Goal: Transaction & Acquisition: Book appointment/travel/reservation

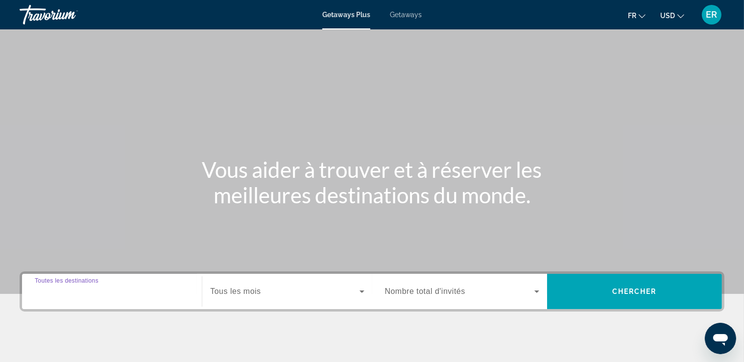
click at [87, 297] on input "Destination Toutes les destinations" at bounding box center [112, 292] width 154 height 12
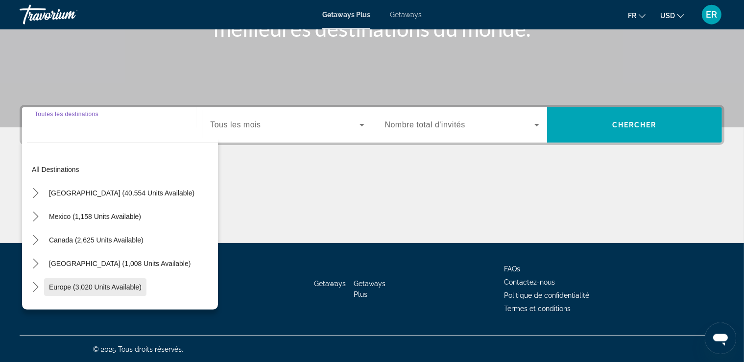
scroll to position [167, 0]
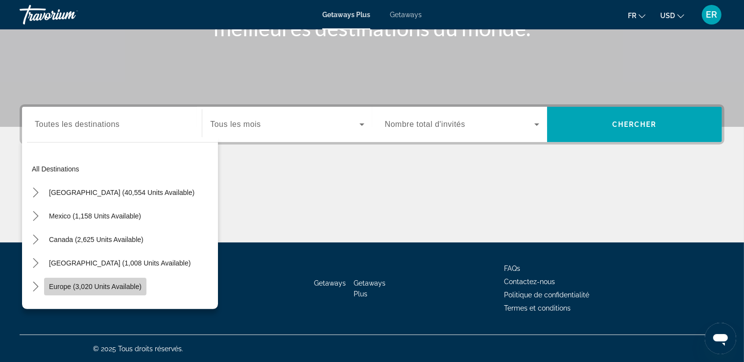
click at [97, 289] on span "Europe (3,020 units available)" at bounding box center [95, 287] width 93 height 8
type input "**********"
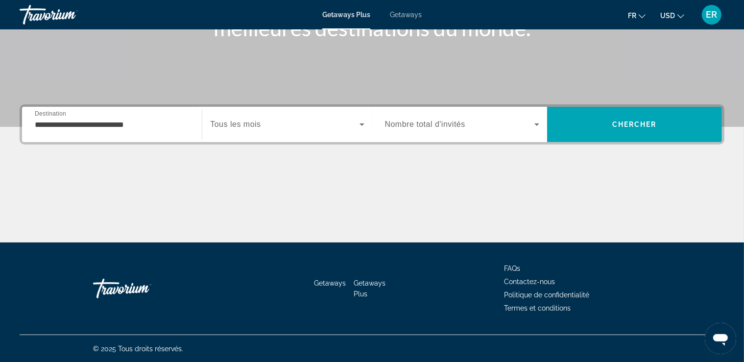
click at [233, 128] on span "Tous les mois" at bounding box center [235, 124] width 50 height 8
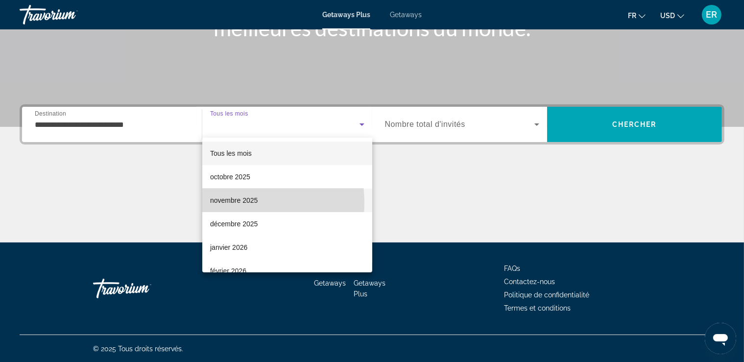
click at [230, 203] on span "novembre 2025" at bounding box center [234, 200] width 48 height 12
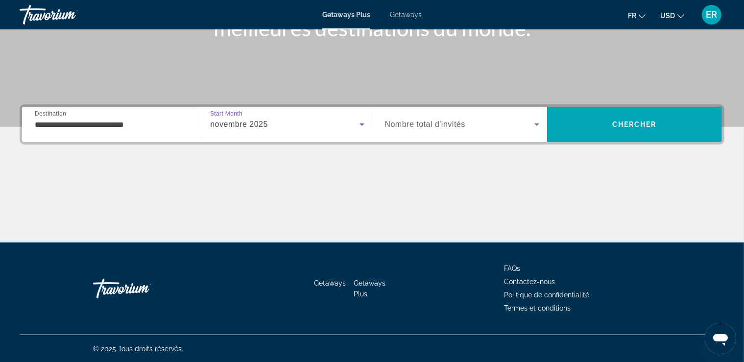
click at [419, 121] on span "Nombre total d'invités" at bounding box center [425, 124] width 80 height 8
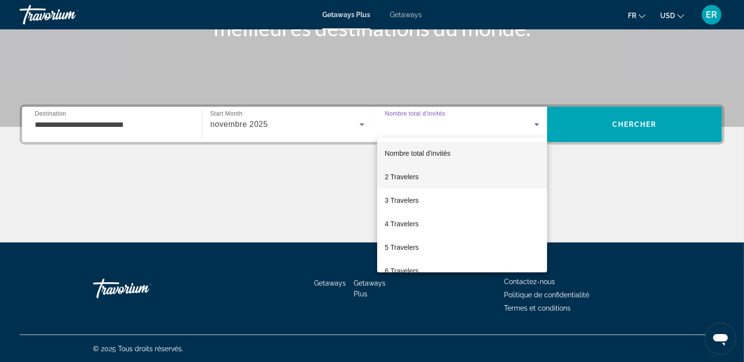
click at [401, 175] on span "2 Travelers" at bounding box center [402, 177] width 34 height 12
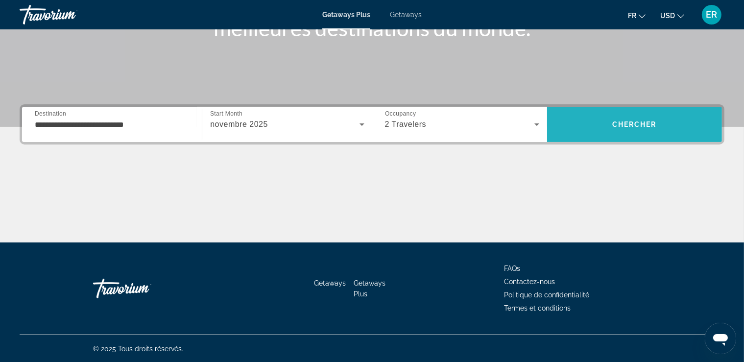
click at [645, 124] on span "Chercher" at bounding box center [634, 125] width 45 height 8
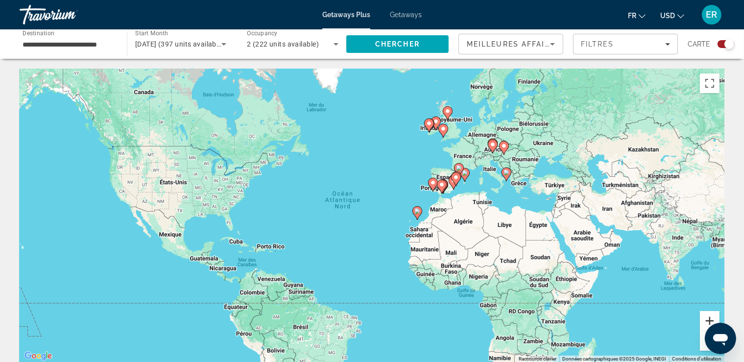
click at [707, 316] on button "Zoom avant" at bounding box center [710, 321] width 20 height 20
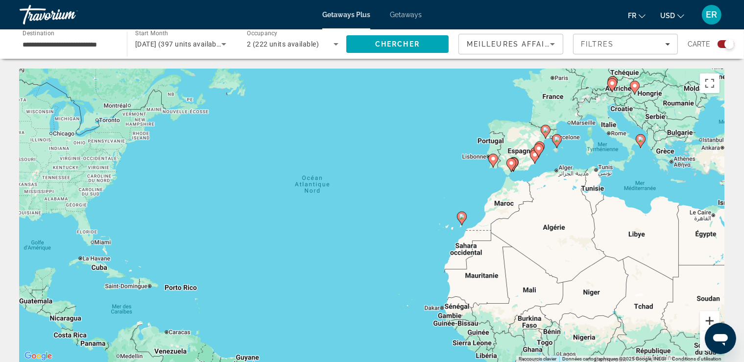
click at [712, 315] on button "Zoom avant" at bounding box center [710, 321] width 20 height 20
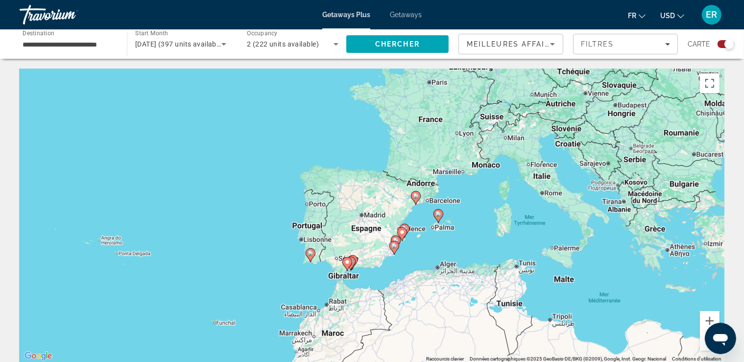
drag, startPoint x: 688, startPoint y: 141, endPoint x: 383, endPoint y: 284, distance: 337.1
click at [383, 284] on div "Pour activer le glissement avec le clavier, appuyez sur Alt+Entrée. Une fois ce…" at bounding box center [372, 216] width 705 height 294
click at [716, 315] on button "Zoom avant" at bounding box center [710, 321] width 20 height 20
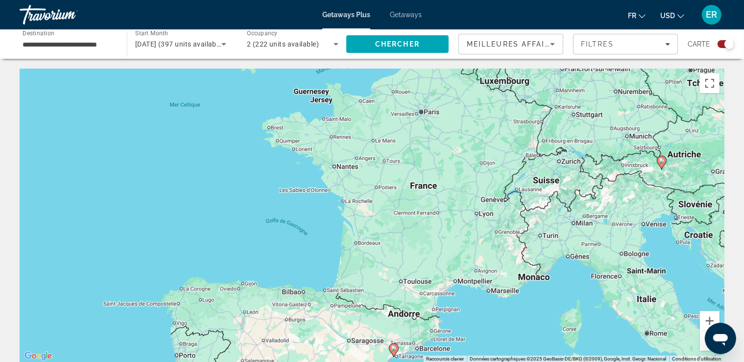
drag, startPoint x: 647, startPoint y: 176, endPoint x: 600, endPoint y: 338, distance: 168.5
click at [600, 338] on div "Pour activer le glissement avec le clavier, appuyez sur Alt+Entrée. Une fois ce…" at bounding box center [372, 216] width 705 height 294
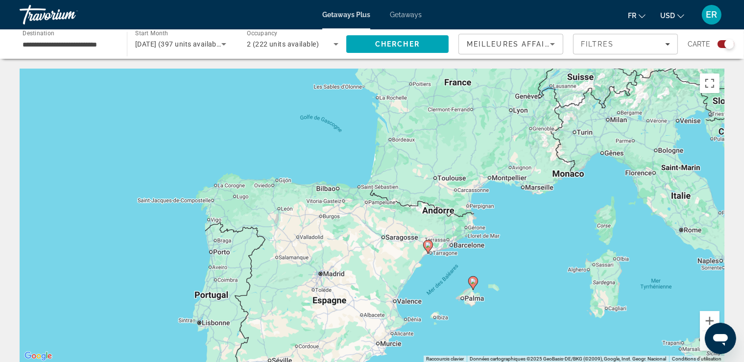
drag, startPoint x: 455, startPoint y: 296, endPoint x: 487, endPoint y: 193, distance: 108.5
click at [487, 193] on div "Pour activer le glissement avec le clavier, appuyez sur Alt+Entrée. Une fois ce…" at bounding box center [372, 216] width 705 height 294
click at [430, 246] on image "Main content" at bounding box center [428, 245] width 6 height 6
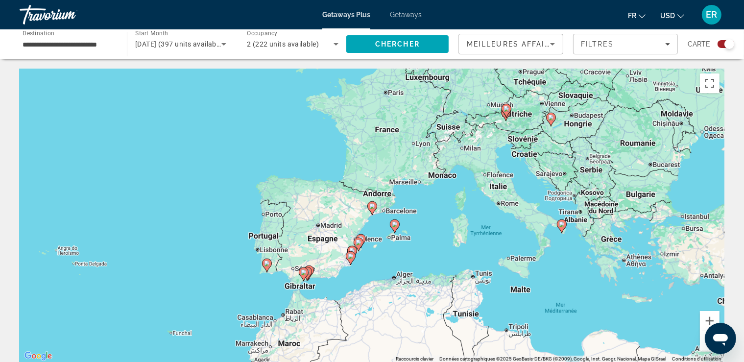
click at [371, 206] on image "Main content" at bounding box center [372, 206] width 6 height 6
type input "**********"
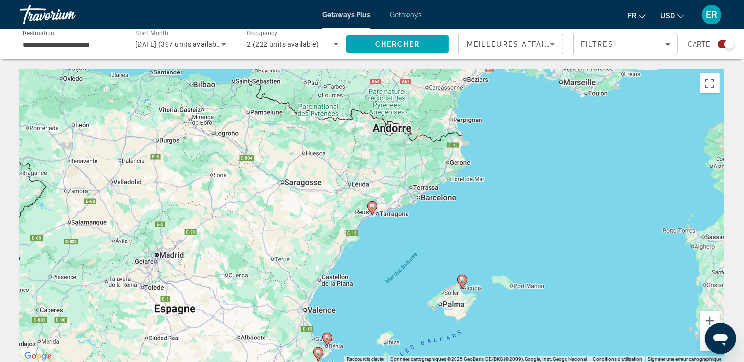
click at [371, 206] on image "Main content" at bounding box center [372, 206] width 6 height 6
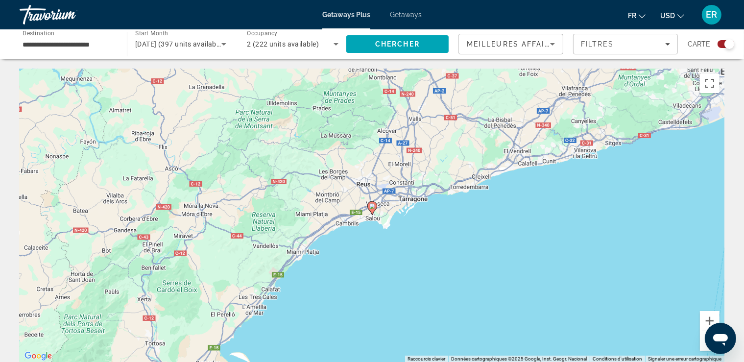
click at [371, 206] on image "Main content" at bounding box center [372, 206] width 6 height 6
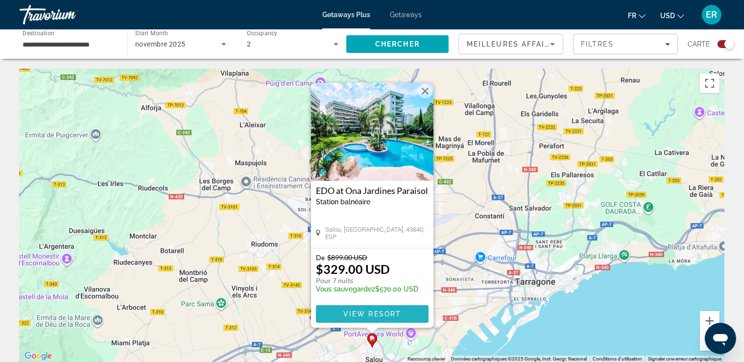
click at [379, 314] on span "View Resort" at bounding box center [372, 314] width 58 height 8
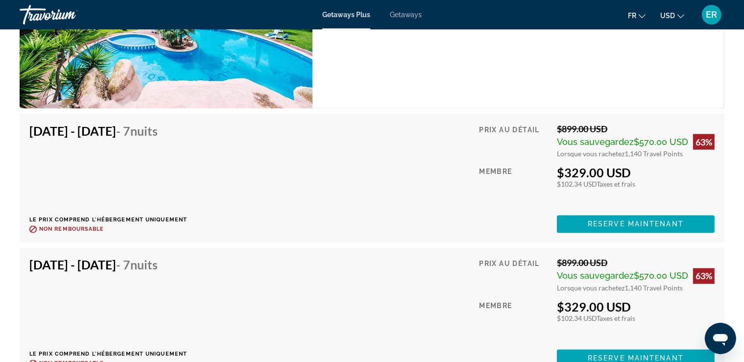
scroll to position [1759, 0]
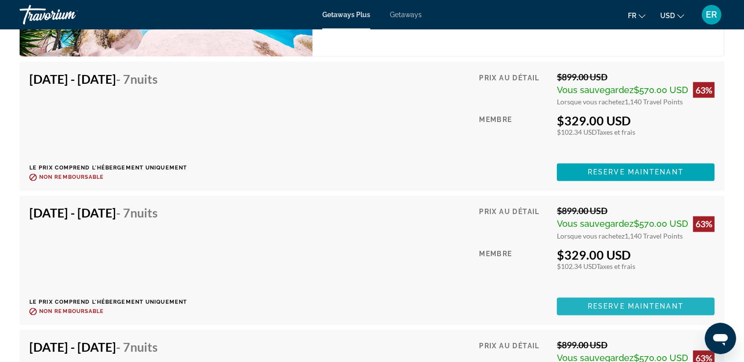
click at [593, 295] on span "Main content" at bounding box center [636, 307] width 158 height 24
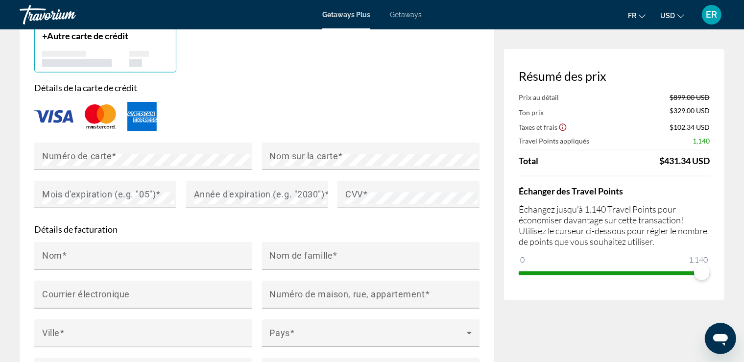
scroll to position [517, 0]
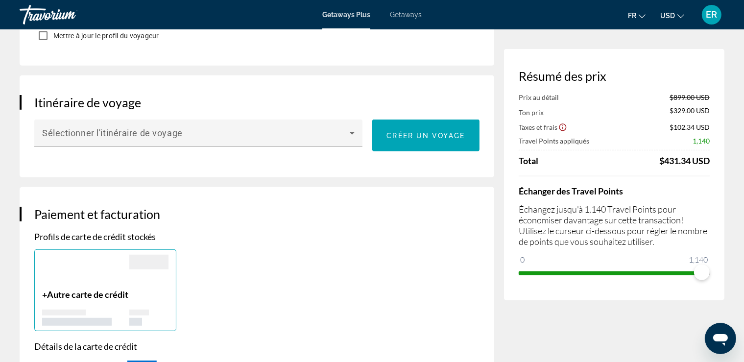
click at [564, 124] on icon "Show Taxes and Fees disclaimer" at bounding box center [562, 127] width 7 height 7
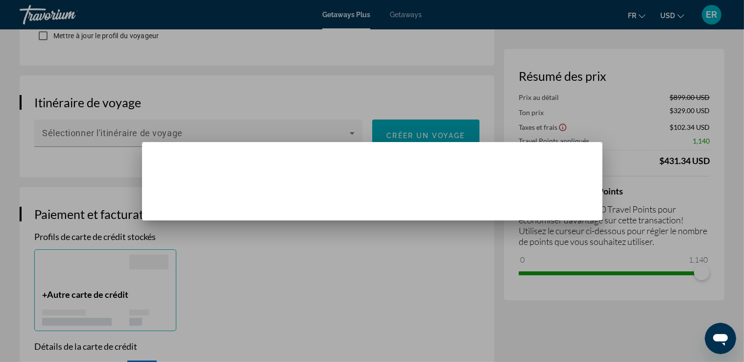
scroll to position [0, 0]
click at [362, 202] on span "Fermer" at bounding box center [372, 204] width 29 height 8
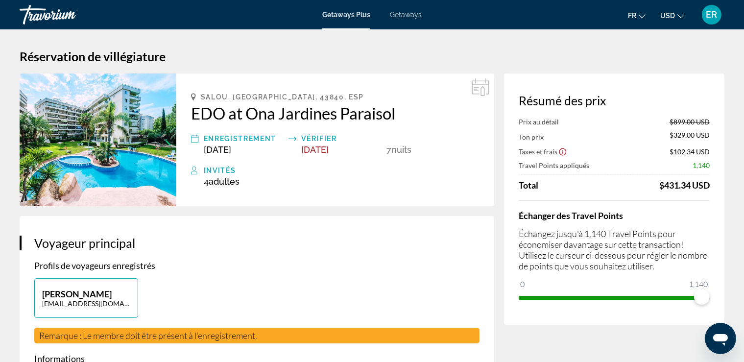
click at [683, 15] on icon "Change currency" at bounding box center [681, 16] width 7 height 7
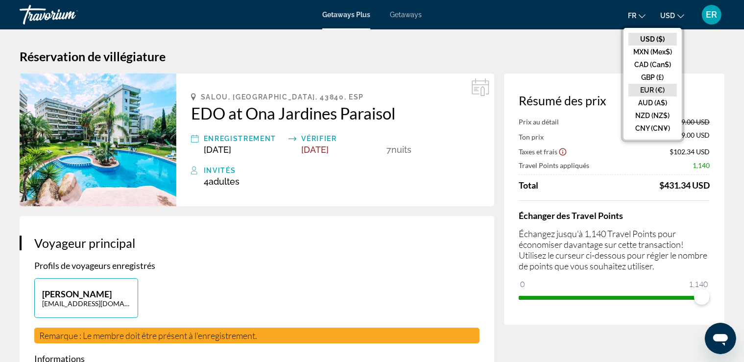
click at [663, 92] on button "EUR (€)" at bounding box center [653, 90] width 49 height 13
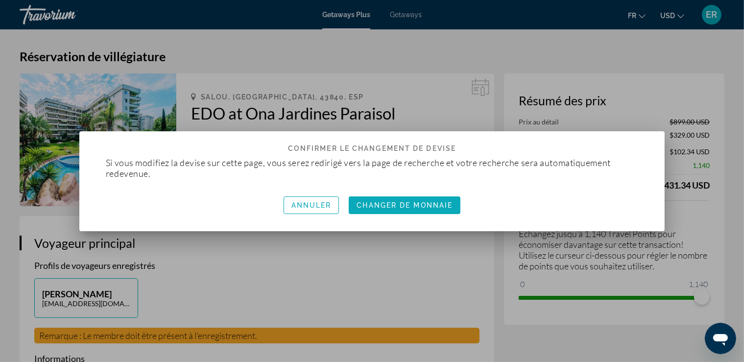
click at [381, 202] on span "Changer de monnaie" at bounding box center [405, 205] width 96 height 8
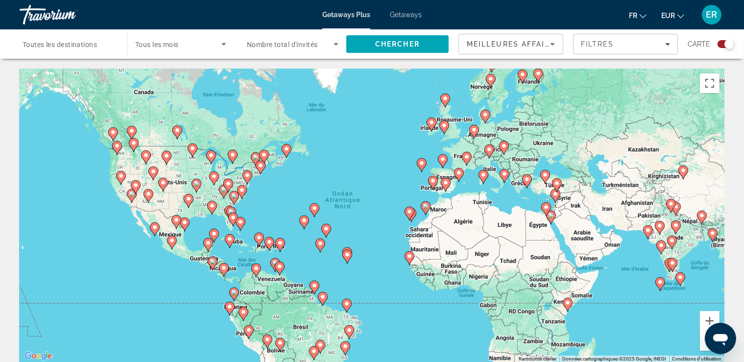
click at [466, 158] on image "Main content" at bounding box center [467, 157] width 6 height 6
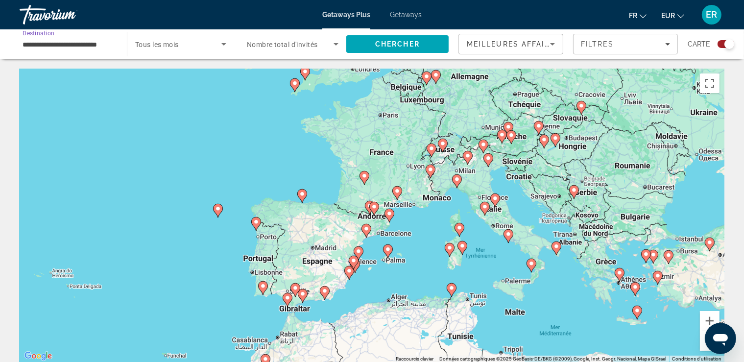
click at [101, 44] on input "**********" at bounding box center [69, 45] width 92 height 12
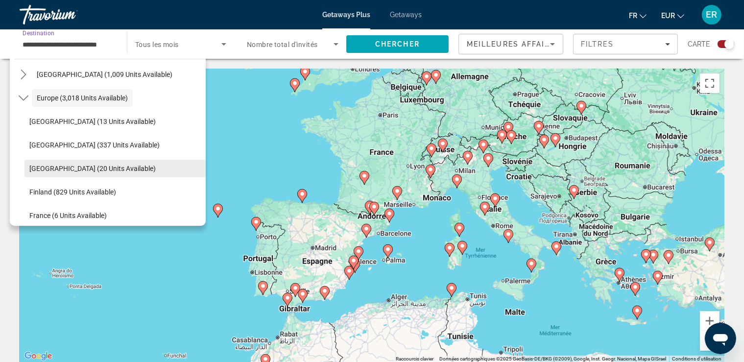
scroll to position [152, 0]
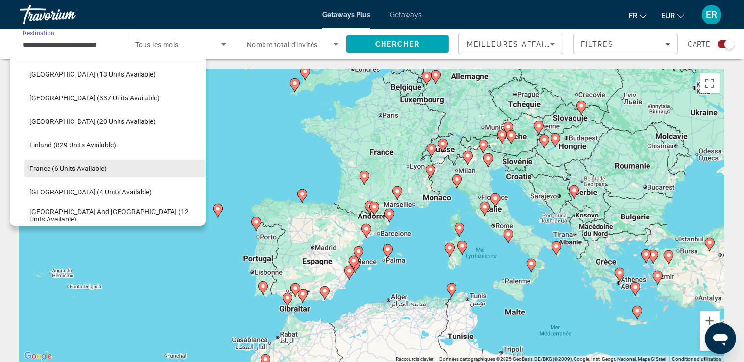
click at [123, 165] on span "Select destination: France (6 units available)" at bounding box center [114, 169] width 181 height 24
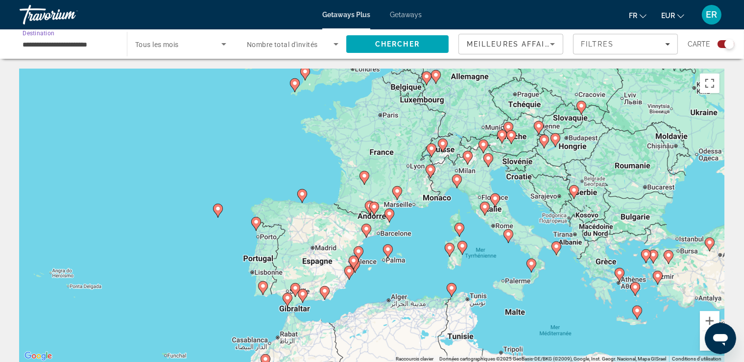
click at [190, 46] on span "Search widget" at bounding box center [178, 44] width 86 height 12
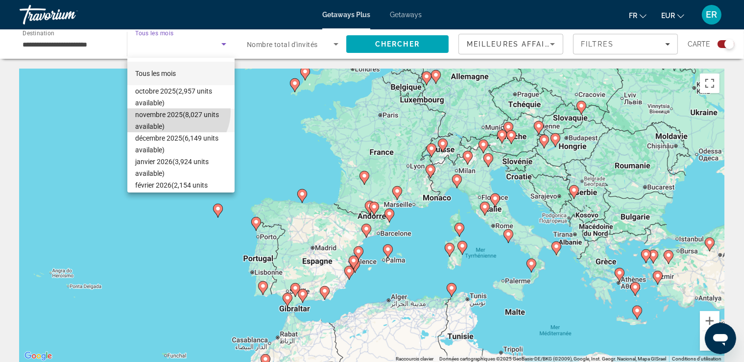
click at [176, 111] on span "[DATE] (8,027 units available)" at bounding box center [181, 121] width 92 height 24
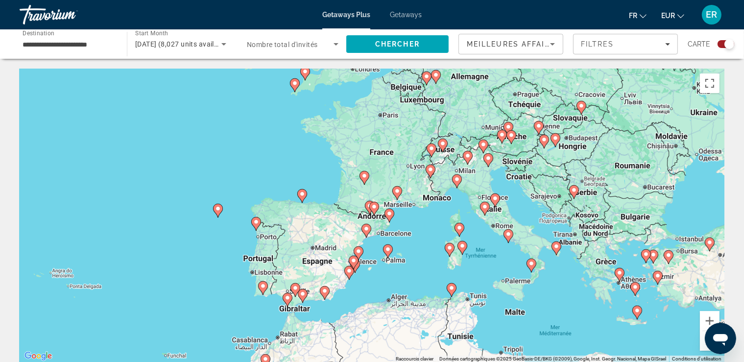
click at [280, 45] on span "Nombre total d'invités" at bounding box center [282, 45] width 71 height 8
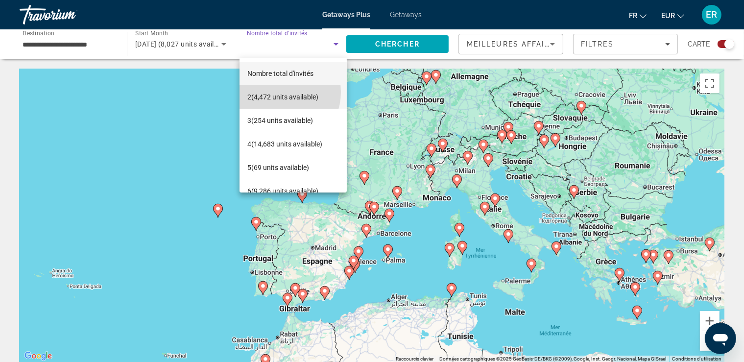
click at [277, 92] on span "2 (4,472 units available)" at bounding box center [282, 97] width 71 height 12
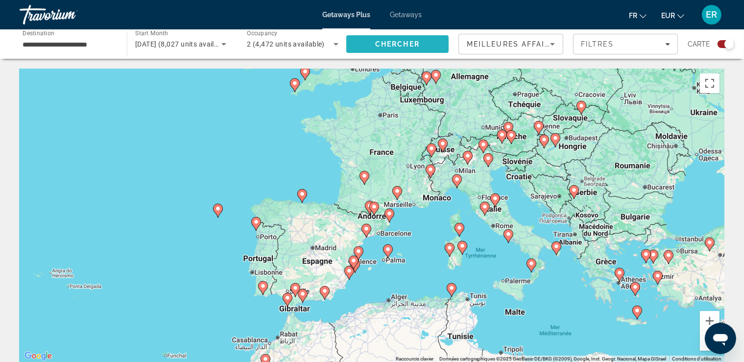
click at [422, 44] on span "Search" at bounding box center [397, 44] width 102 height 24
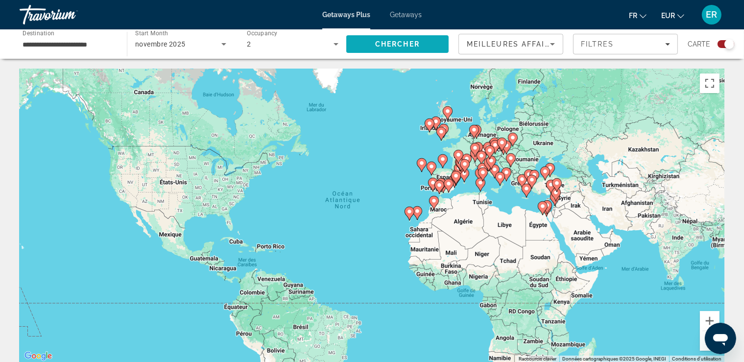
click at [416, 43] on span "Chercher" at bounding box center [397, 44] width 45 height 8
click at [708, 314] on button "Zoom avant" at bounding box center [710, 321] width 20 height 20
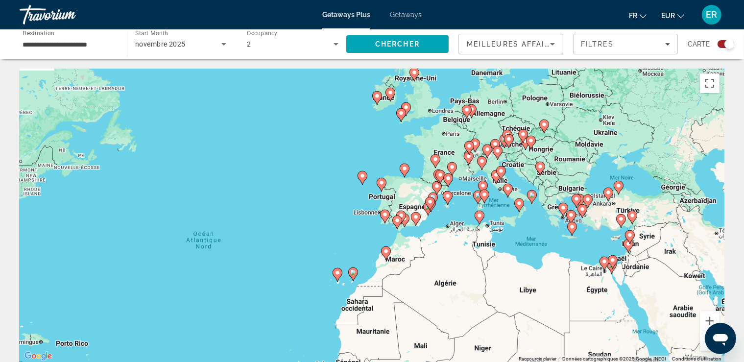
drag, startPoint x: 585, startPoint y: 109, endPoint x: 475, endPoint y: 165, distance: 123.1
click at [475, 165] on div "Pour activer le glissement avec le clavier, appuyez sur Alt+Entrée. Une fois ce…" at bounding box center [372, 216] width 705 height 294
click at [710, 315] on button "Zoom avant" at bounding box center [710, 321] width 20 height 20
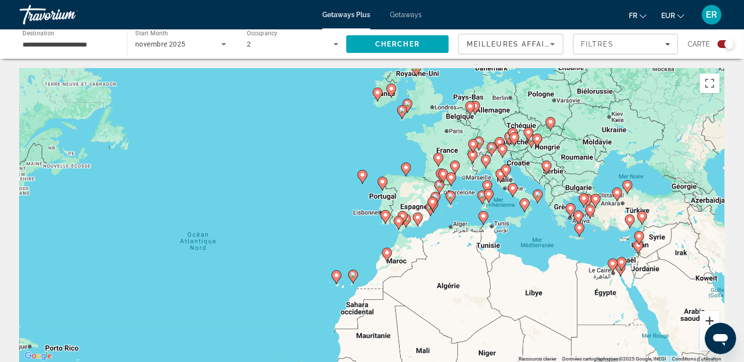
click at [710, 315] on button "Zoom avant" at bounding box center [710, 321] width 20 height 20
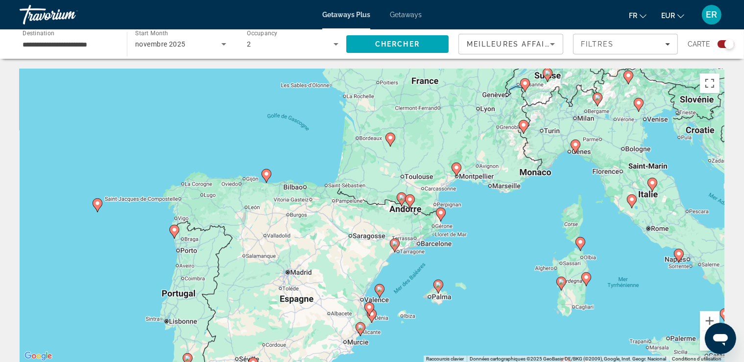
drag, startPoint x: 574, startPoint y: 135, endPoint x: 375, endPoint y: 233, distance: 222.0
click at [375, 233] on div "Pour activer le glissement avec le clavier, appuyez sur Alt+Entrée. Une fois ce…" at bounding box center [372, 216] width 705 height 294
click at [391, 140] on image "Main content" at bounding box center [391, 138] width 6 height 6
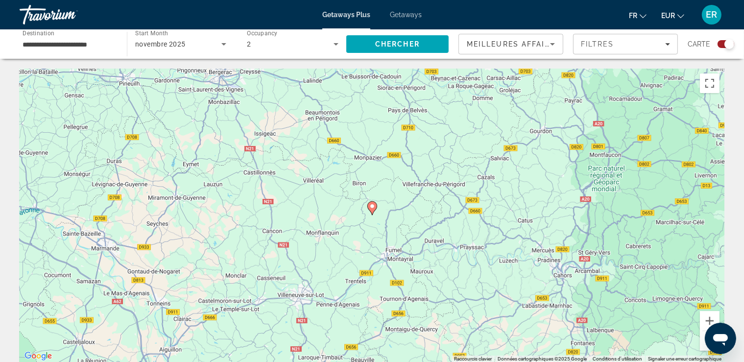
click at [373, 207] on image "Main content" at bounding box center [372, 206] width 6 height 6
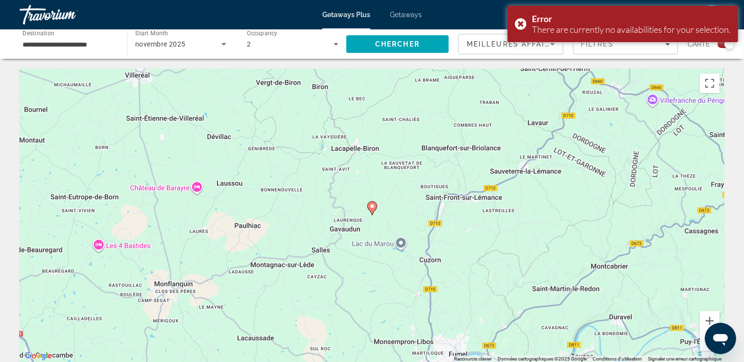
click at [372, 205] on image "Main content" at bounding box center [372, 206] width 6 height 6
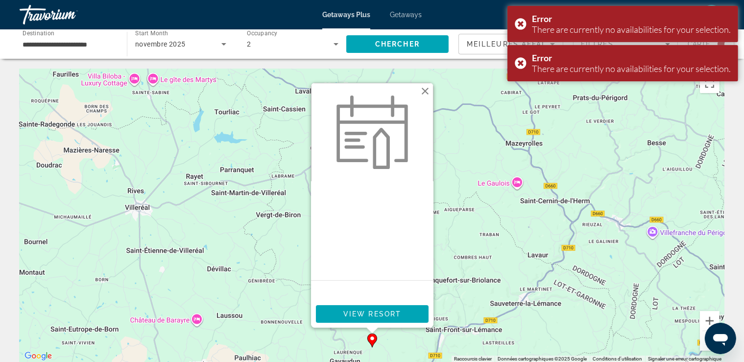
click at [426, 88] on button "Fermer" at bounding box center [425, 91] width 15 height 15
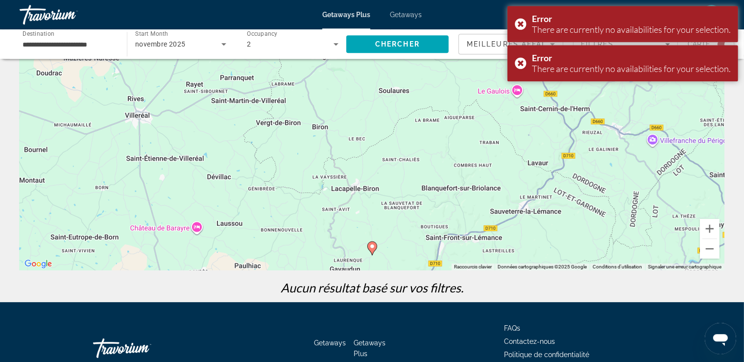
scroll to position [152, 0]
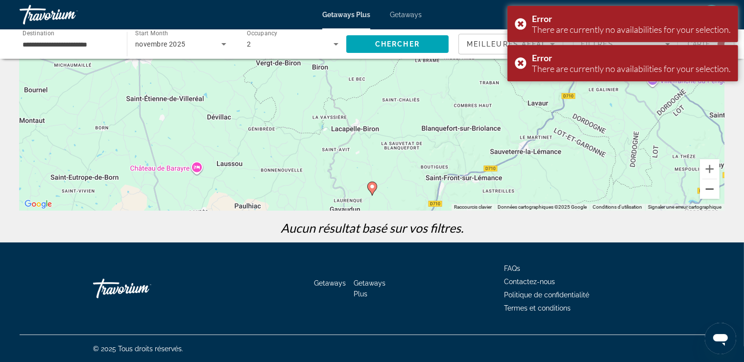
click at [708, 189] on button "Zoom arrière" at bounding box center [710, 189] width 20 height 20
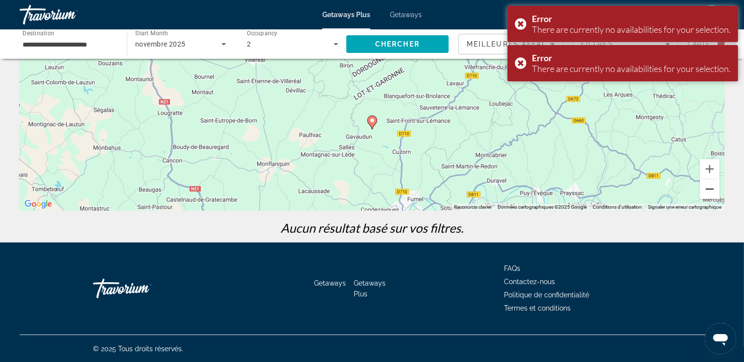
click at [708, 189] on button "Zoom arrière" at bounding box center [710, 189] width 20 height 20
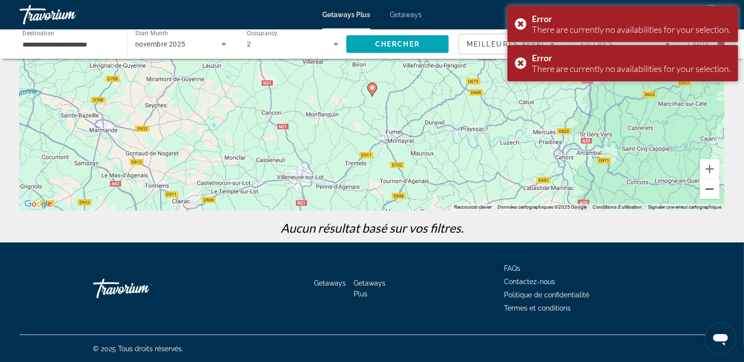
click at [708, 189] on button "Zoom arrière" at bounding box center [710, 189] width 20 height 20
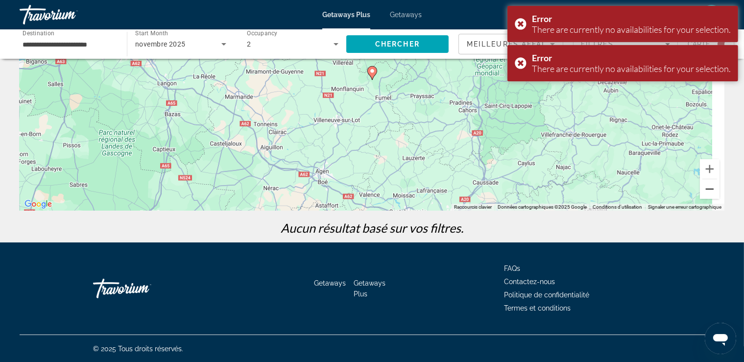
click at [708, 189] on button "Zoom arrière" at bounding box center [710, 189] width 20 height 20
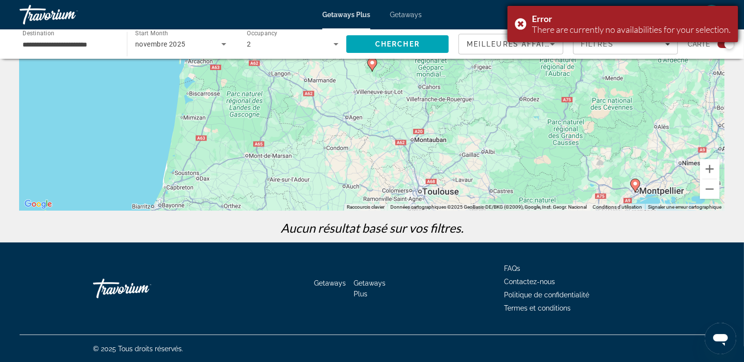
click at [517, 21] on div "Error There are currently no availabilities for your selection." at bounding box center [623, 24] width 231 height 36
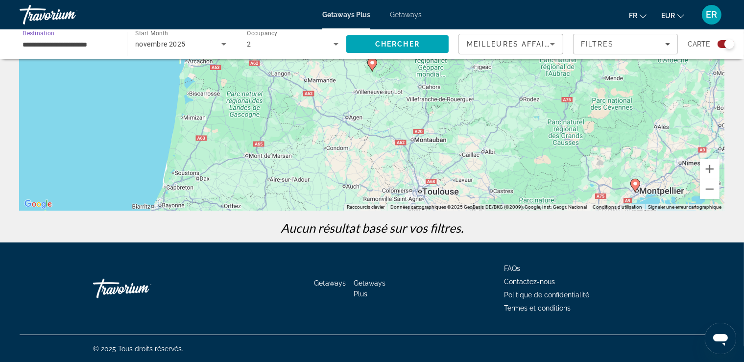
click at [43, 41] on input "**********" at bounding box center [69, 45] width 92 height 12
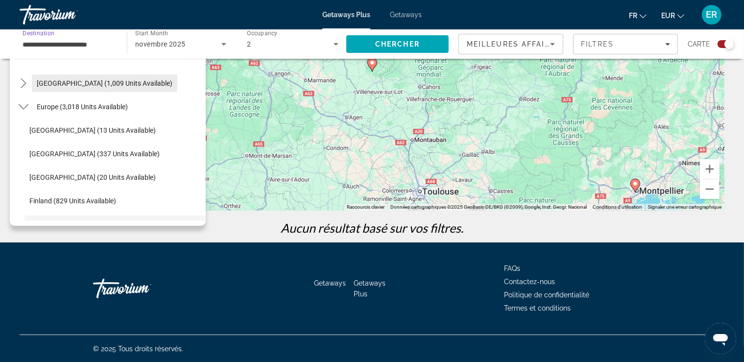
scroll to position [82, 0]
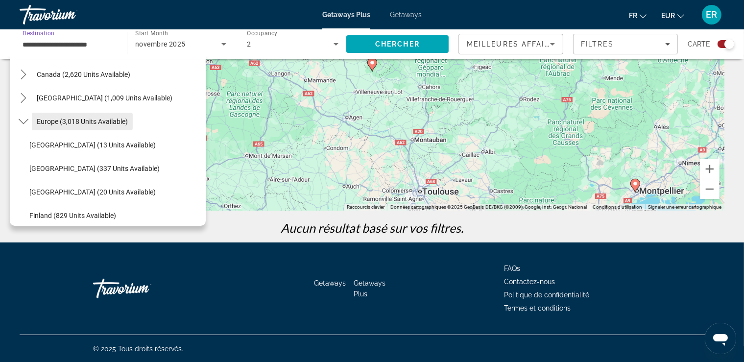
click at [106, 118] on span "Europe (3,018 units available)" at bounding box center [82, 122] width 91 height 8
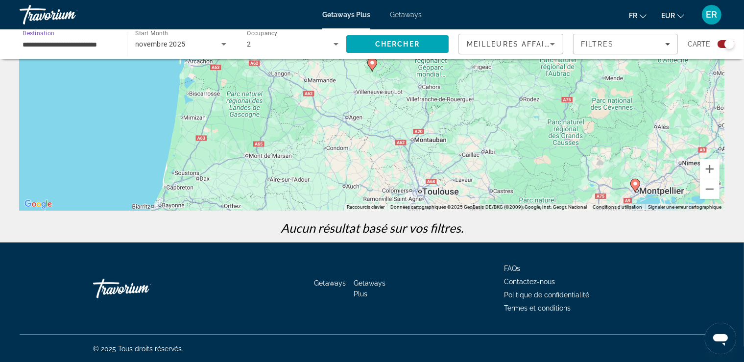
scroll to position [0, 4]
click at [408, 47] on span "Chercher" at bounding box center [397, 44] width 45 height 8
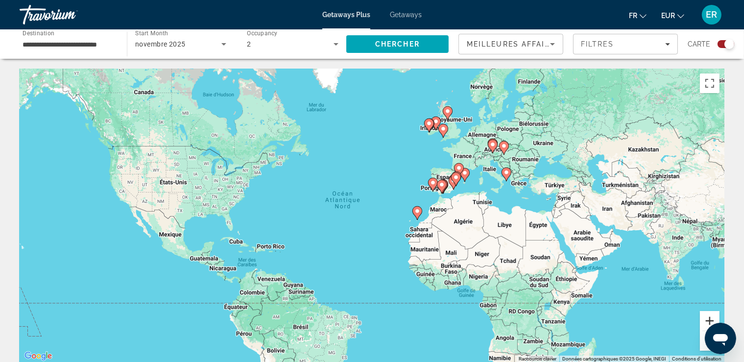
click at [711, 317] on button "Zoom avant" at bounding box center [710, 321] width 20 height 20
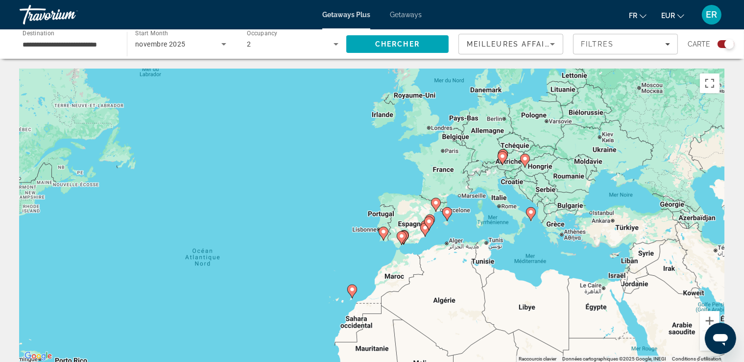
drag, startPoint x: 567, startPoint y: 170, endPoint x: 456, endPoint y: 243, distance: 133.4
click at [456, 243] on div "Pour activer le glissement avec le clavier, appuyez sur Alt+Entrée. Une fois ce…" at bounding box center [372, 216] width 705 height 294
click at [708, 318] on button "Zoom avant" at bounding box center [710, 321] width 20 height 20
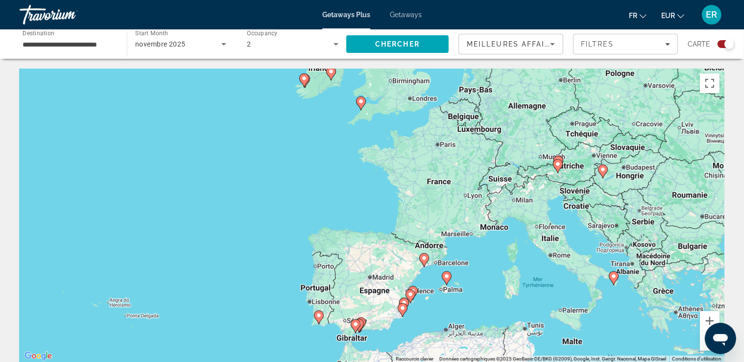
drag, startPoint x: 589, startPoint y: 145, endPoint x: 512, endPoint y: 203, distance: 96.8
click at [512, 203] on div "Pour activer le glissement avec le clavier, appuyez sur Alt+Entrée. Une fois ce…" at bounding box center [372, 216] width 705 height 294
click at [610, 278] on image "Main content" at bounding box center [613, 277] width 6 height 6
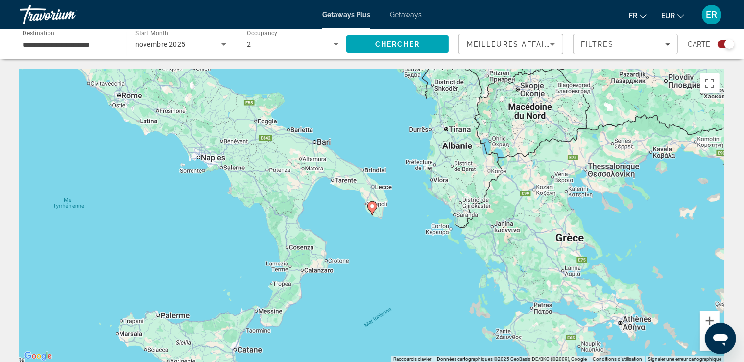
click at [374, 205] on image "Main content" at bounding box center [372, 206] width 6 height 6
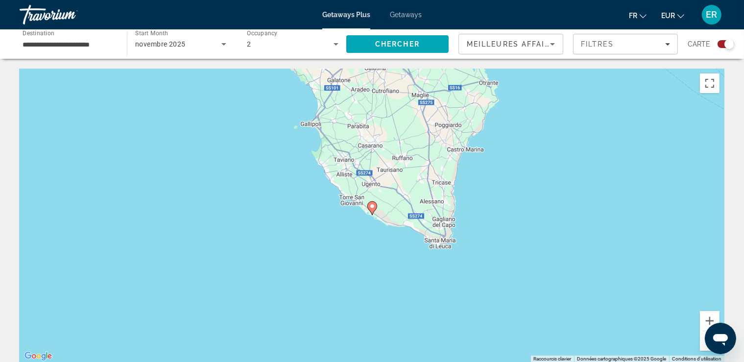
click at [374, 205] on image "Main content" at bounding box center [372, 206] width 6 height 6
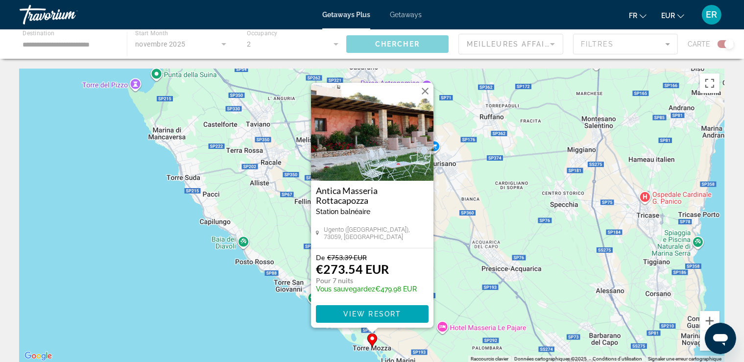
click at [424, 91] on button "Fermer" at bounding box center [425, 91] width 15 height 15
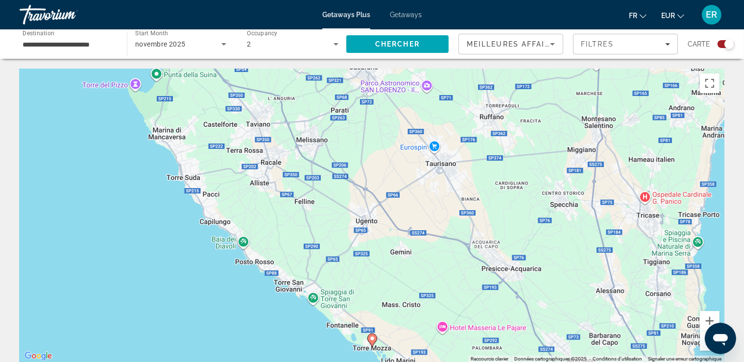
click at [704, 346] on button "Zoom arrière" at bounding box center [710, 341] width 20 height 20
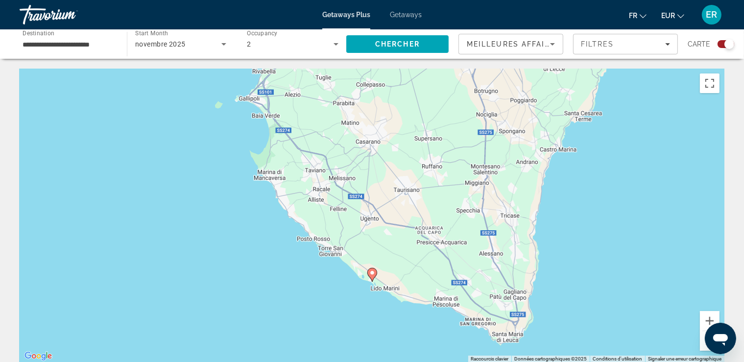
click at [705, 346] on button "Zoom arrière" at bounding box center [710, 341] width 20 height 20
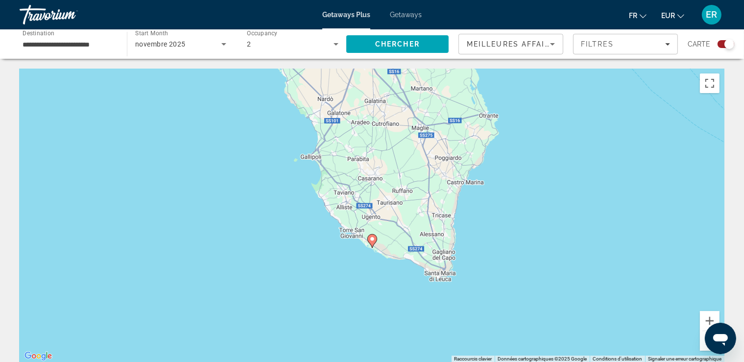
click at [705, 346] on button "Zoom arrière" at bounding box center [710, 341] width 20 height 20
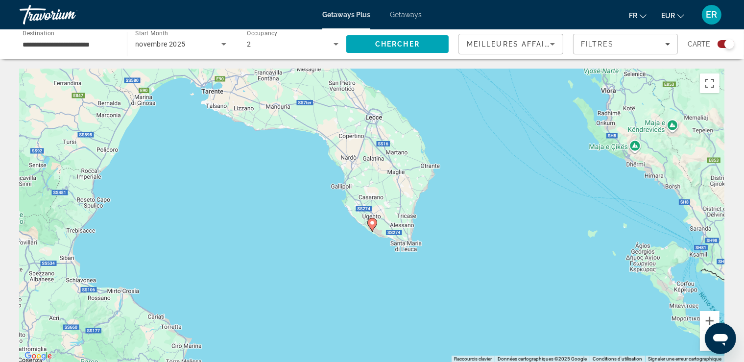
click at [705, 346] on button "Zoom arrière" at bounding box center [710, 341] width 20 height 20
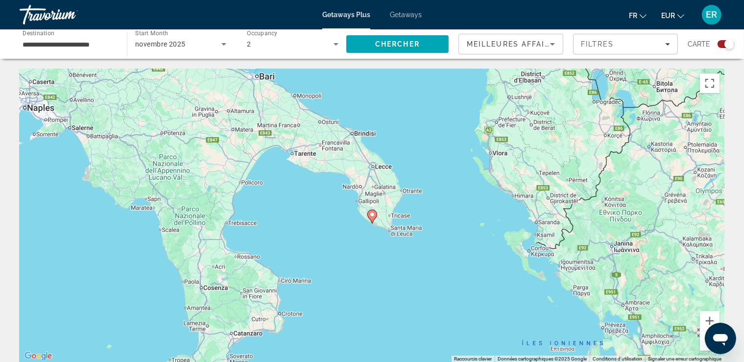
click at [705, 346] on button "Zoom arrière" at bounding box center [710, 341] width 20 height 20
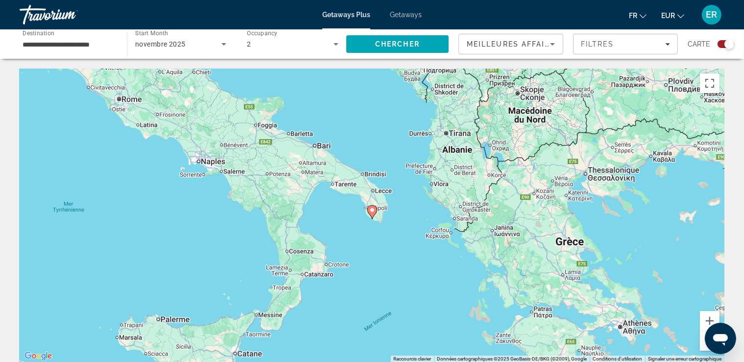
click at [705, 346] on button "Zoom arrière" at bounding box center [710, 341] width 20 height 20
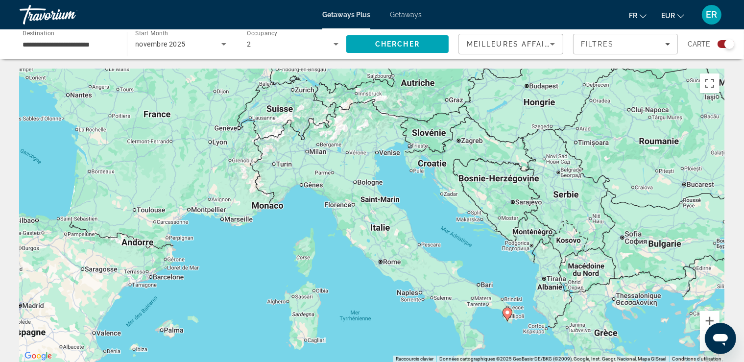
drag, startPoint x: 87, startPoint y: 95, endPoint x: 232, endPoint y: 209, distance: 184.2
click at [232, 209] on div "Pour activer le glissement avec le clavier, appuyez sur Alt+Entrée. Une fois ce…" at bounding box center [372, 216] width 705 height 294
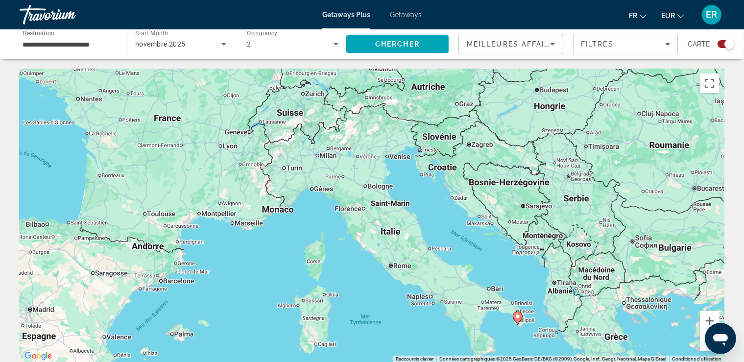
click at [78, 41] on input "**********" at bounding box center [69, 45] width 92 height 12
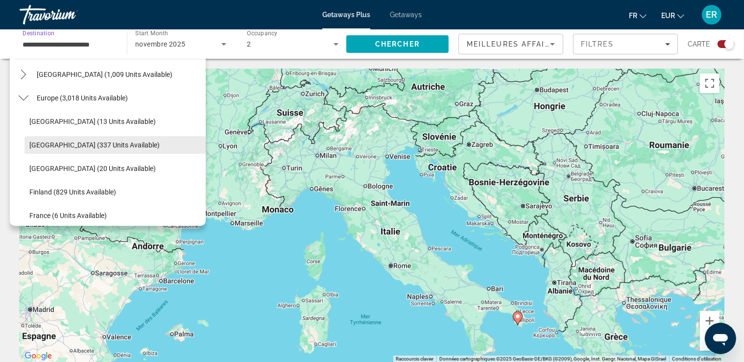
scroll to position [58, 0]
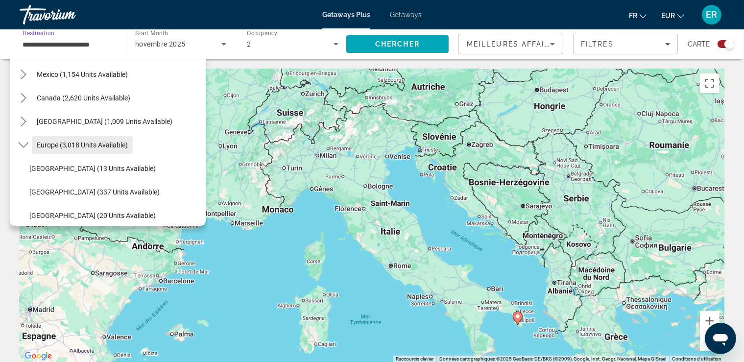
click at [95, 146] on span "Europe (3,018 units available)" at bounding box center [82, 145] width 91 height 8
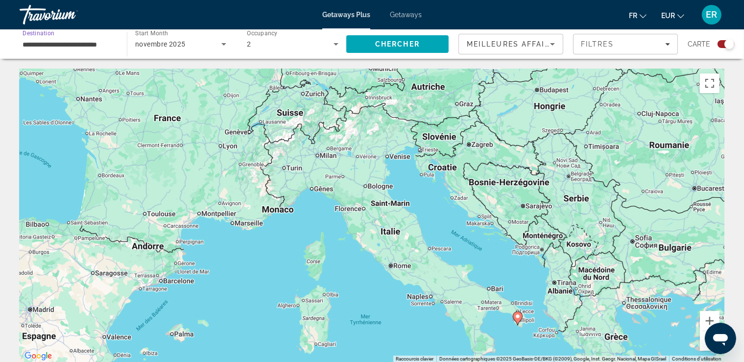
scroll to position [0, 4]
click at [403, 46] on span "Chercher" at bounding box center [397, 44] width 45 height 8
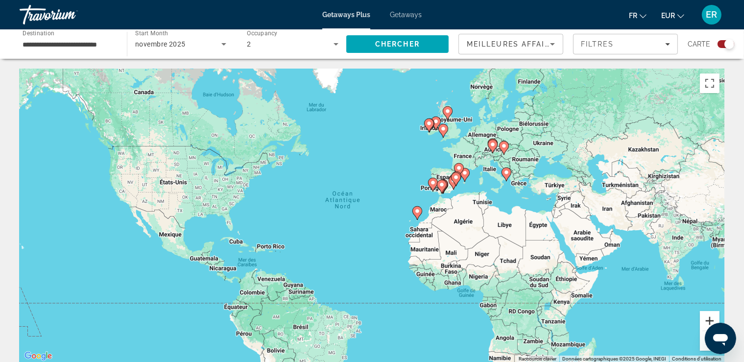
click at [710, 314] on button "Zoom avant" at bounding box center [710, 321] width 20 height 20
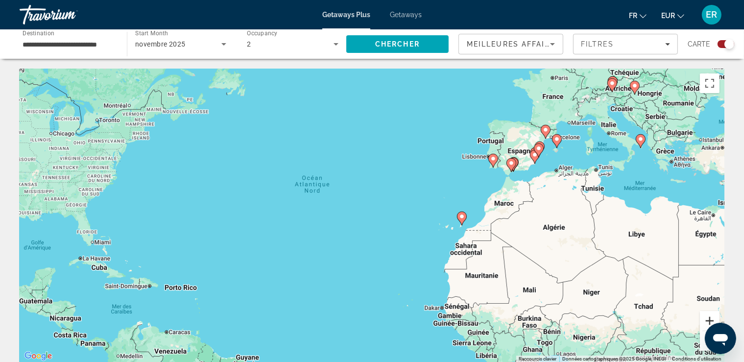
click at [710, 314] on button "Zoom avant" at bounding box center [710, 321] width 20 height 20
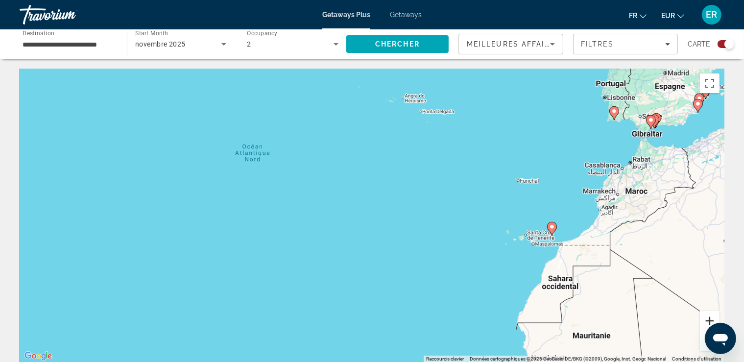
click at [710, 314] on button "Zoom avant" at bounding box center [710, 321] width 20 height 20
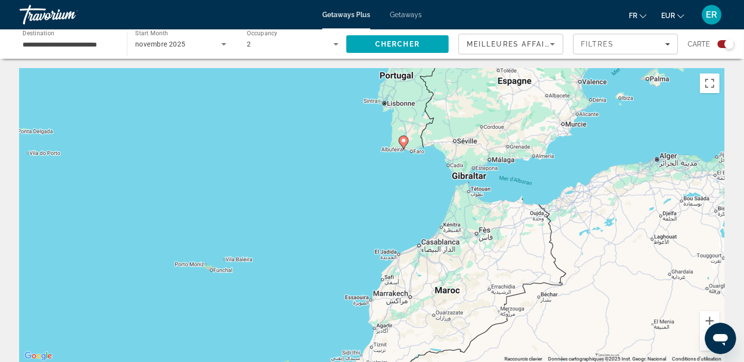
drag, startPoint x: 620, startPoint y: 169, endPoint x: 168, endPoint y: 292, distance: 469.3
click at [168, 292] on div "Pour activer le glissement avec le clavier, appuyez sur Alt+Entrée. Une fois ce…" at bounding box center [372, 216] width 705 height 294
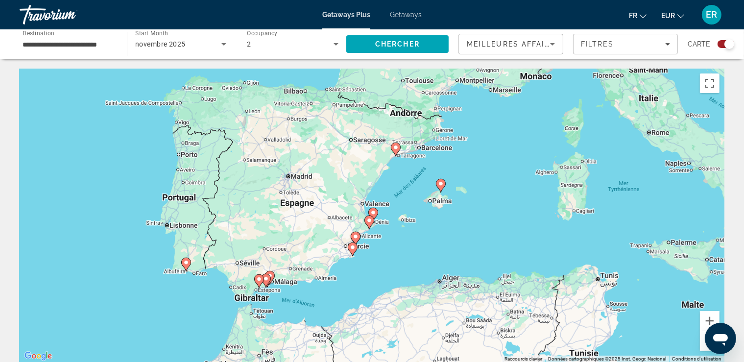
drag, startPoint x: 351, startPoint y: 144, endPoint x: 132, endPoint y: 267, distance: 251.4
click at [132, 267] on div "Pour activer le glissement avec le clavier, appuyez sur Alt+Entrée. Une fois ce…" at bounding box center [372, 216] width 705 height 294
click at [394, 146] on image "Main content" at bounding box center [396, 148] width 6 height 6
type input "**********"
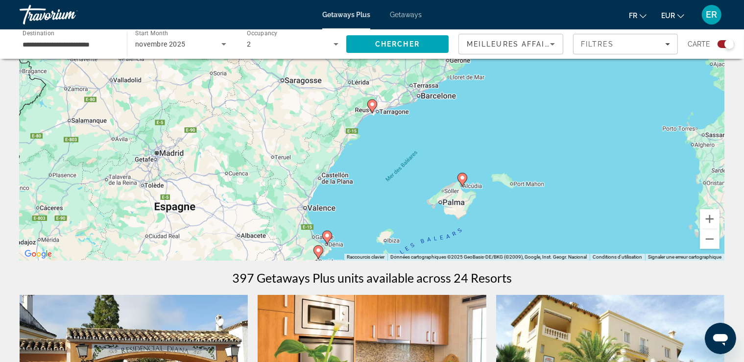
scroll to position [103, 0]
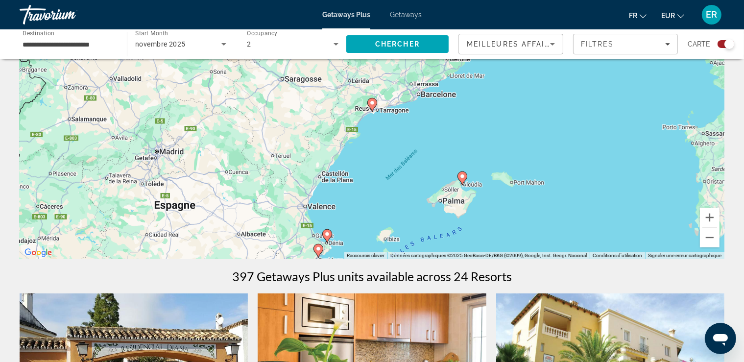
click at [325, 233] on image "Main content" at bounding box center [327, 234] width 6 height 6
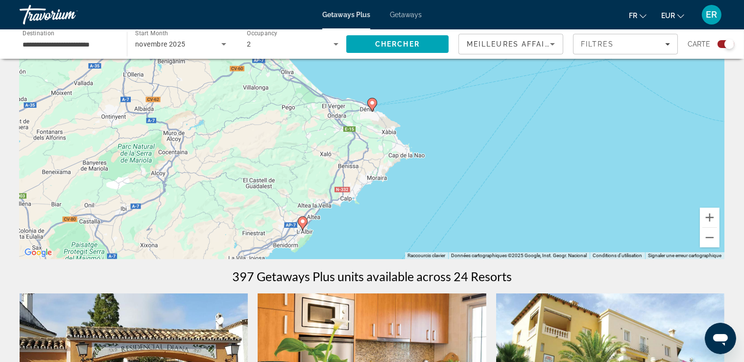
click at [372, 107] on icon "Main content" at bounding box center [371, 104] width 9 height 13
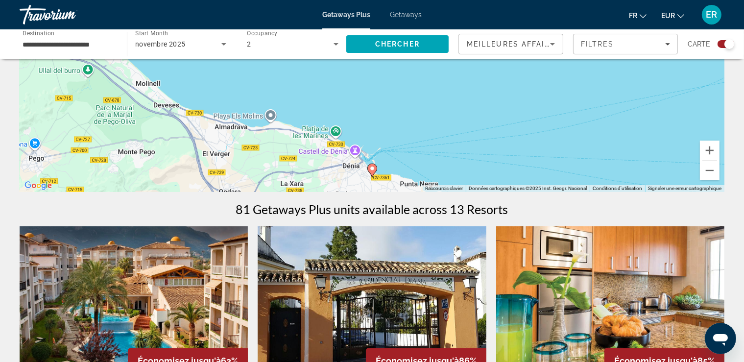
scroll to position [155, 0]
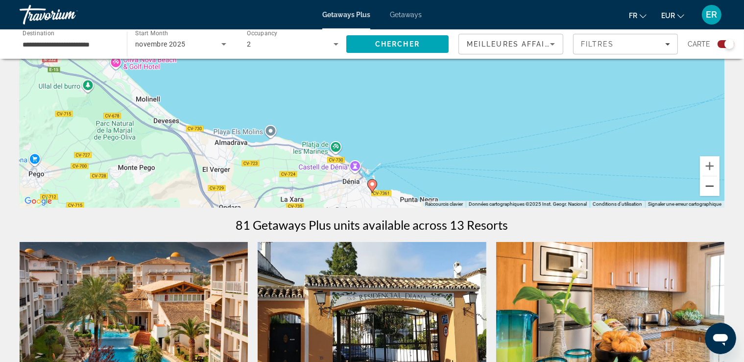
click at [715, 187] on button "Zoom arrière" at bounding box center [710, 186] width 20 height 20
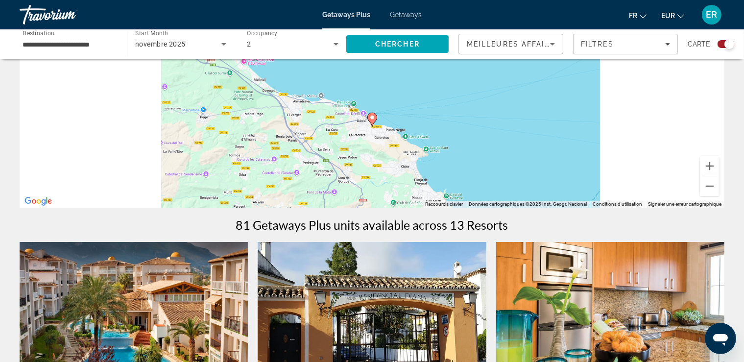
click at [370, 115] on image "Main content" at bounding box center [372, 118] width 6 height 6
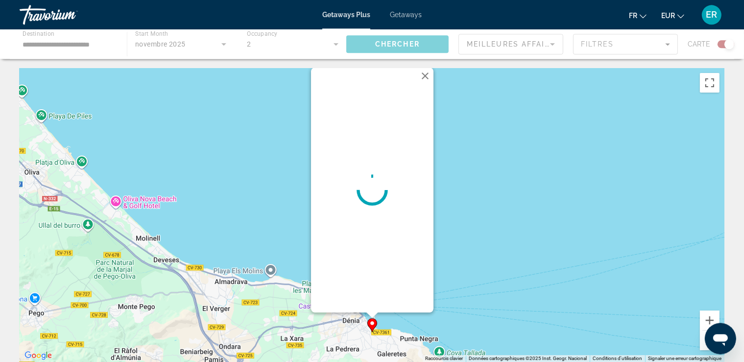
scroll to position [0, 0]
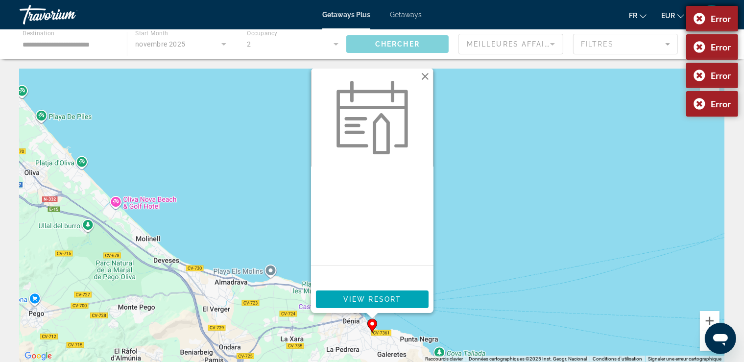
click at [699, 17] on div "Error" at bounding box center [712, 18] width 52 height 25
click at [697, 15] on div "Error" at bounding box center [712, 18] width 52 height 25
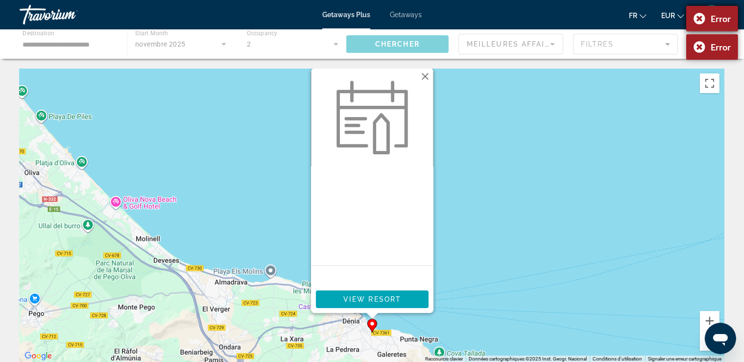
click at [700, 21] on div "Error" at bounding box center [712, 18] width 52 height 25
click at [697, 17] on div "Error" at bounding box center [712, 18] width 52 height 25
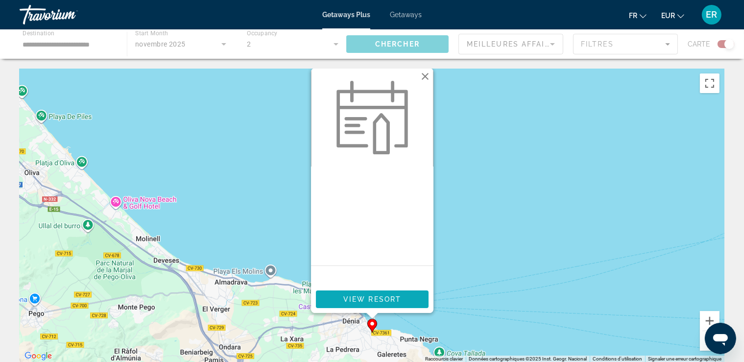
click at [389, 301] on span "View Resort" at bounding box center [372, 299] width 58 height 8
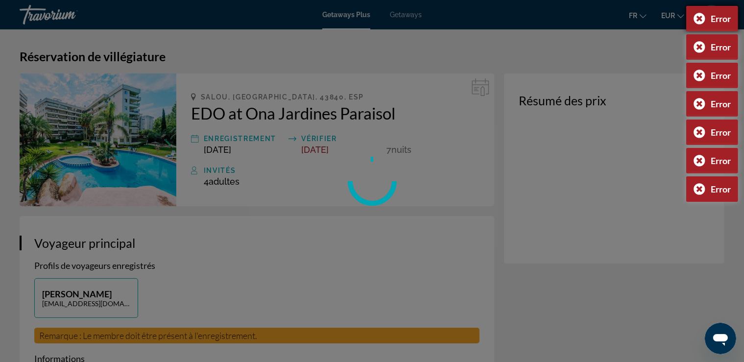
click at [700, 20] on div "Error" at bounding box center [712, 18] width 52 height 25
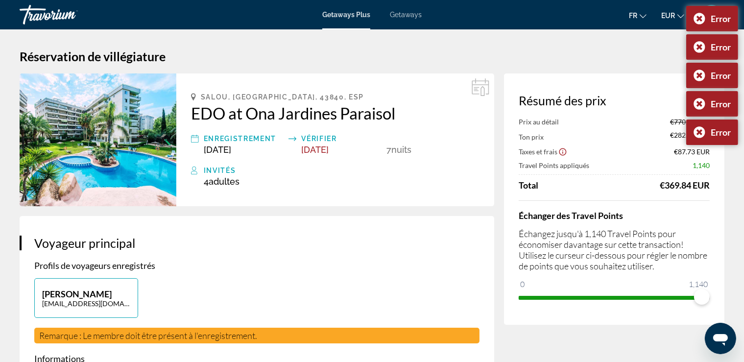
click at [700, 20] on div "Error" at bounding box center [712, 18] width 52 height 25
click at [700, 21] on div "Error" at bounding box center [712, 18] width 52 height 25
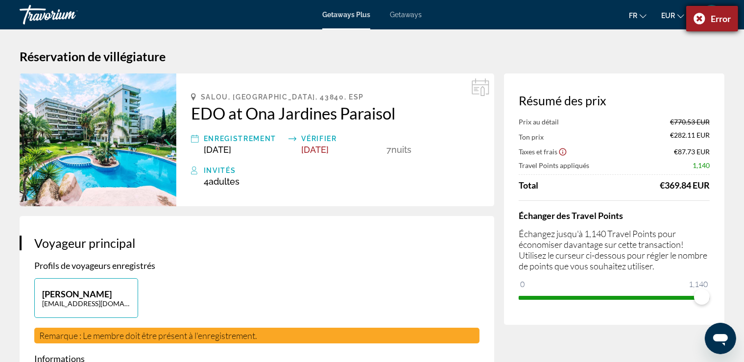
click at [699, 21] on div "Error" at bounding box center [712, 18] width 52 height 25
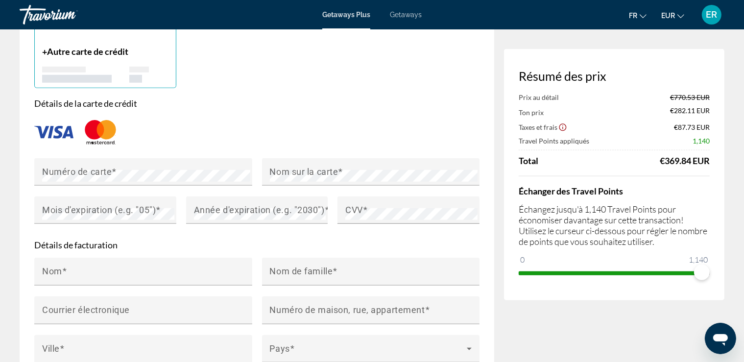
scroll to position [776, 0]
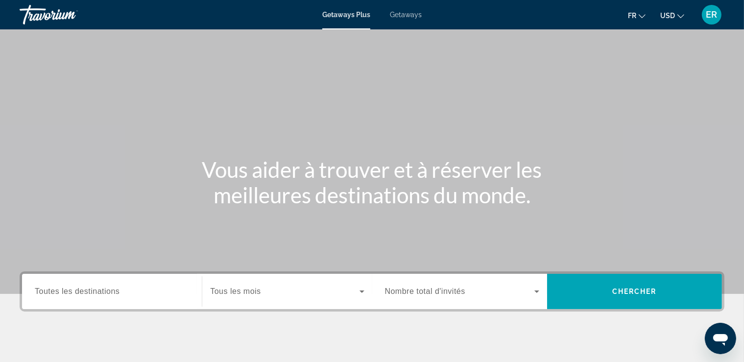
click at [65, 295] on span "Toutes les destinations" at bounding box center [77, 291] width 85 height 8
click at [65, 295] on input "Destination Toutes les destinations" at bounding box center [112, 292] width 154 height 12
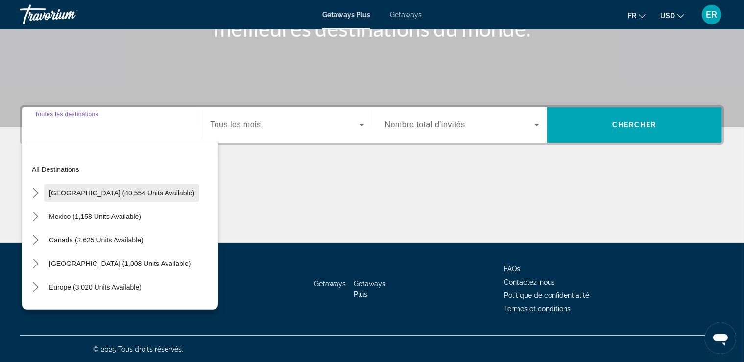
scroll to position [167, 0]
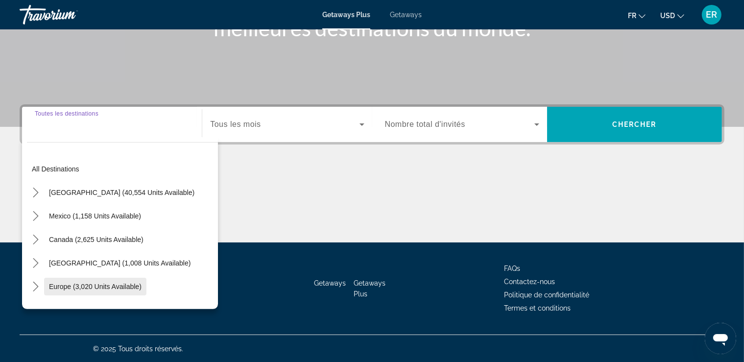
click at [80, 281] on span "Select destination: Europe (3,020 units available)" at bounding box center [95, 287] width 102 height 24
type input "**********"
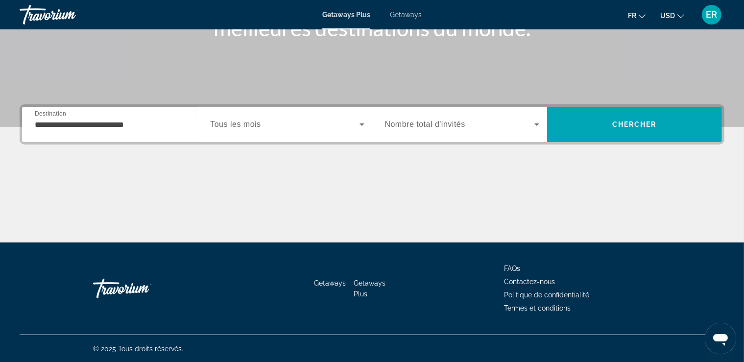
click at [249, 128] on span "Tous les mois" at bounding box center [235, 124] width 50 height 8
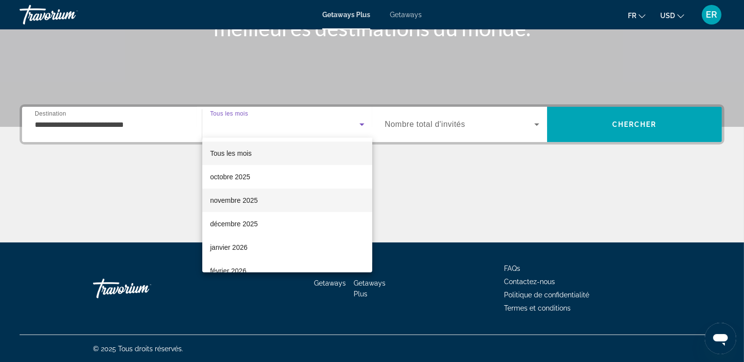
click at [242, 204] on span "novembre 2025" at bounding box center [234, 200] width 48 height 12
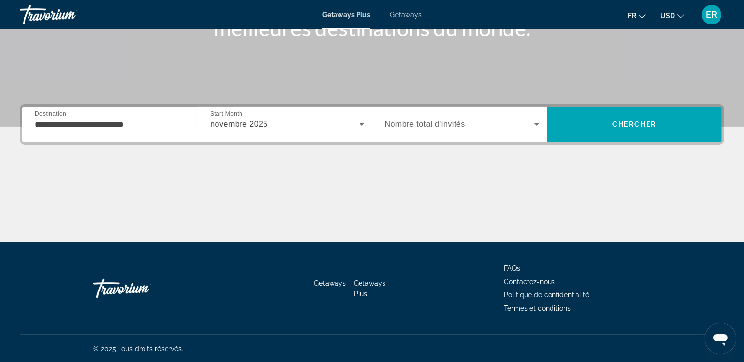
click at [475, 130] on div "Search widget" at bounding box center [462, 124] width 154 height 27
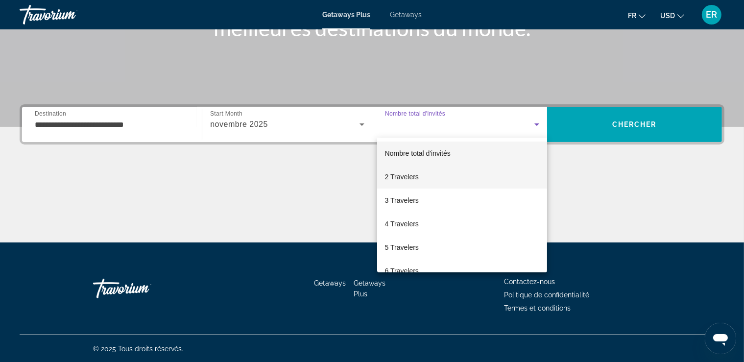
click at [437, 179] on mat-option "2 Travelers" at bounding box center [462, 177] width 170 height 24
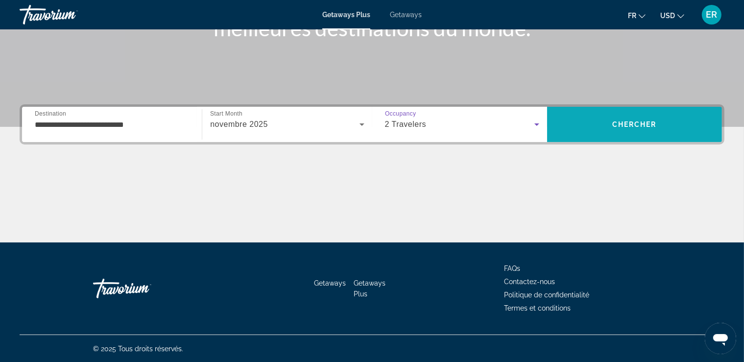
click at [629, 127] on span "Chercher" at bounding box center [634, 125] width 45 height 8
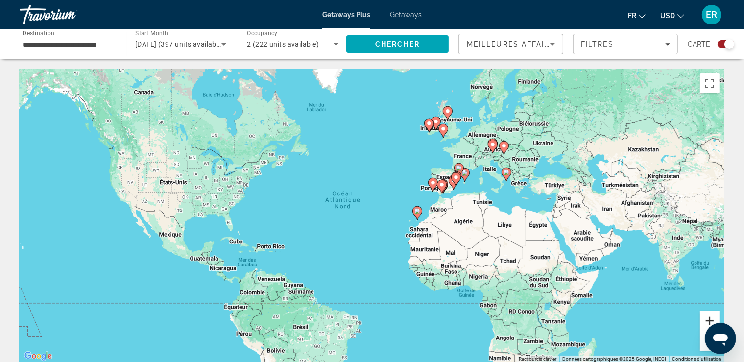
click at [713, 316] on button "Zoom avant" at bounding box center [710, 321] width 20 height 20
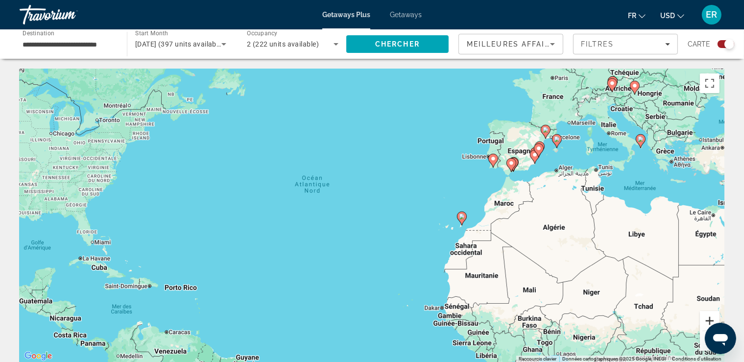
click at [713, 316] on button "Zoom avant" at bounding box center [710, 321] width 20 height 20
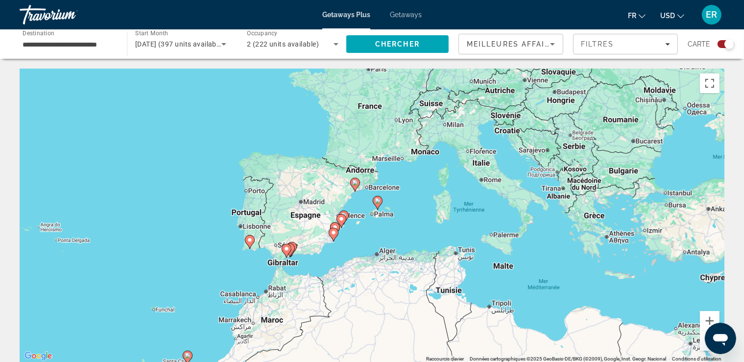
drag, startPoint x: 671, startPoint y: 168, endPoint x: 306, endPoint y: 297, distance: 386.6
click at [306, 297] on div "Pour activer le glissement avec le clavier, appuyez sur Alt+Entrée. Une fois ce…" at bounding box center [372, 216] width 705 height 294
click at [723, 45] on div "Search widget" at bounding box center [726, 44] width 17 height 8
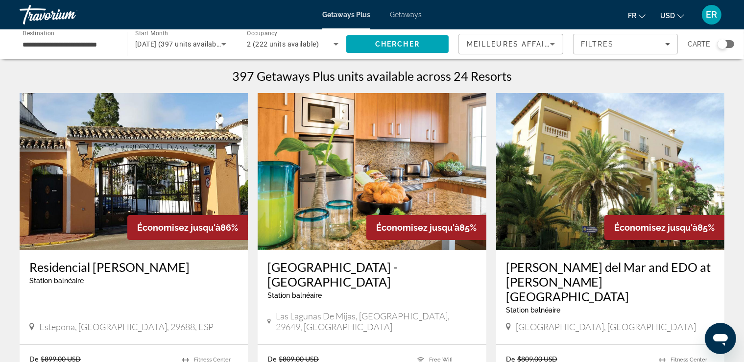
click at [520, 39] on div "Meilleures affaires" at bounding box center [508, 44] width 83 height 12
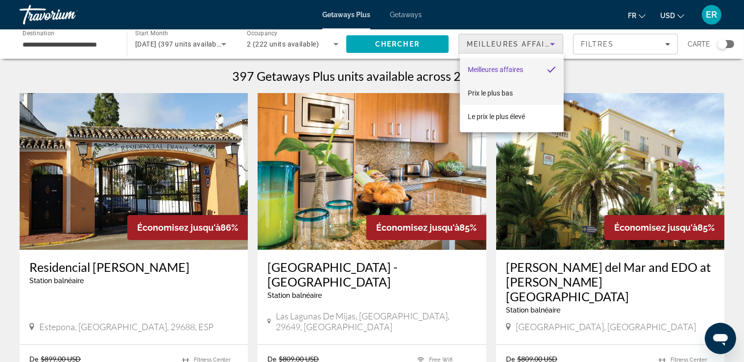
click at [507, 90] on span "Prix ​​le plus bas" at bounding box center [490, 93] width 45 height 8
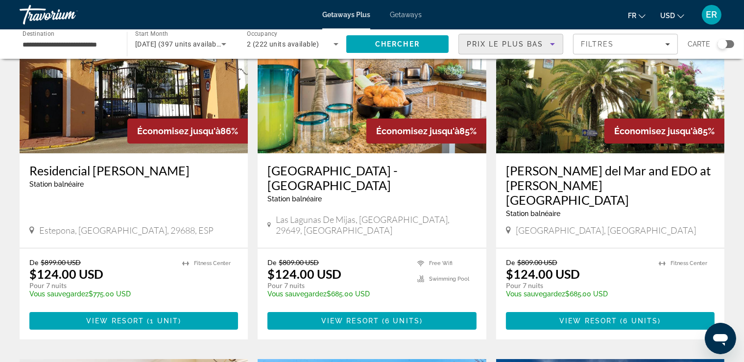
scroll to position [103, 0]
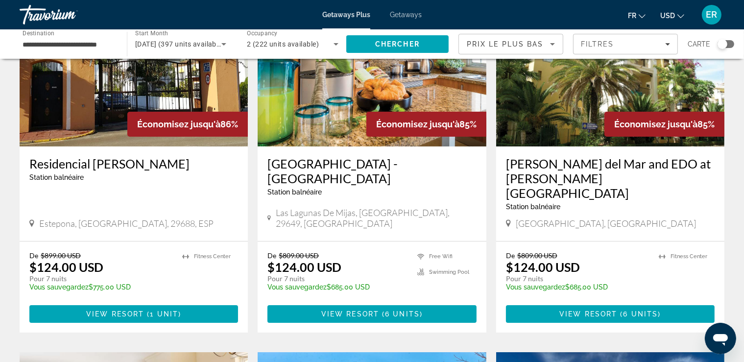
click at [678, 18] on button "USD USD ($) MXN (Mex$) CAD (Can$) GBP (£) EUR (€) AUD (A$) NZD (NZ$) CNY (CN¥)" at bounding box center [672, 15] width 24 height 14
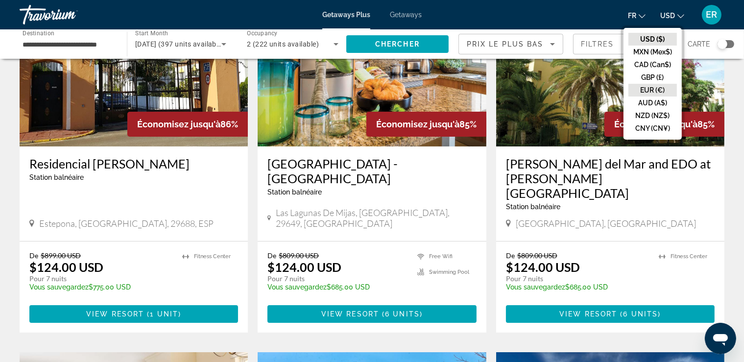
click at [661, 86] on button "EUR (€)" at bounding box center [653, 90] width 49 height 13
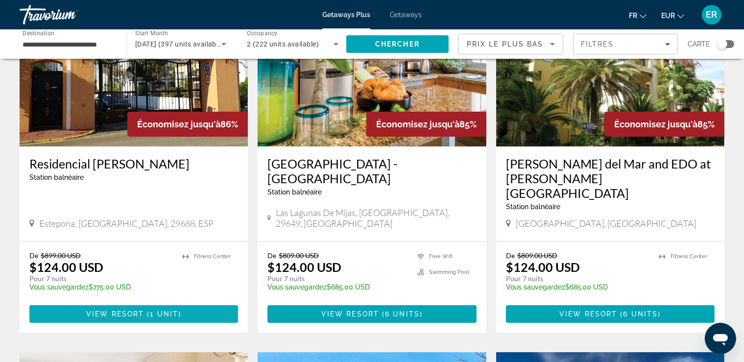
click at [137, 302] on span "Main content" at bounding box center [133, 314] width 209 height 24
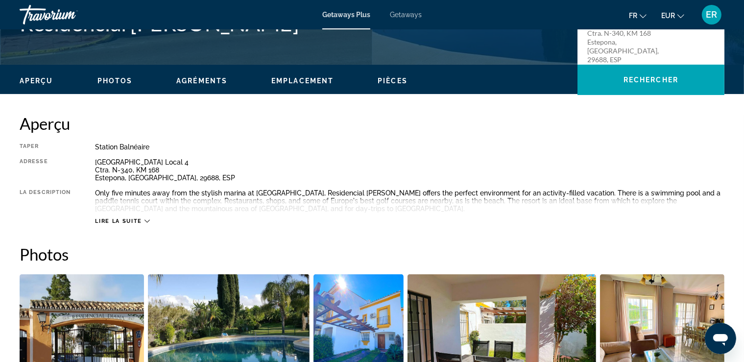
scroll to position [51, 0]
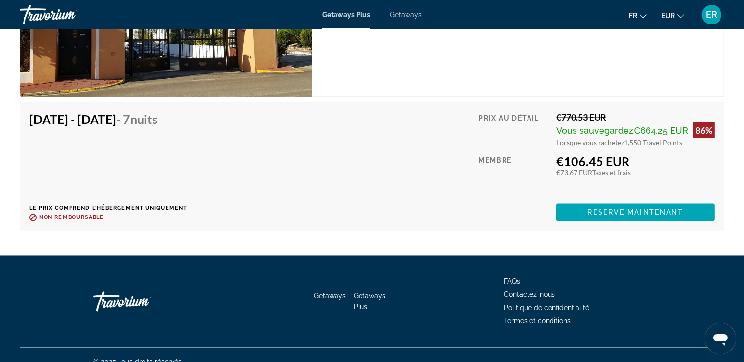
scroll to position [1603, 0]
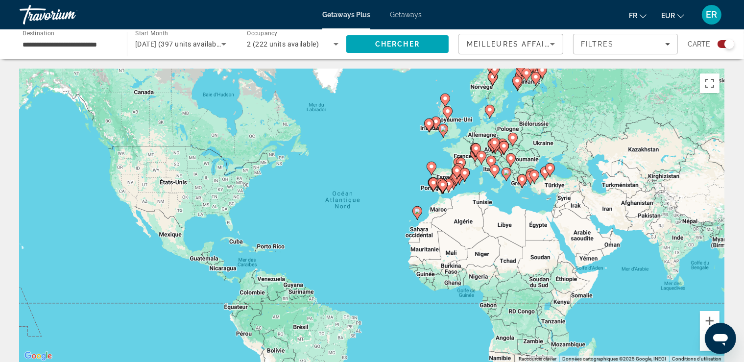
click at [534, 40] on div "Meilleures affaires" at bounding box center [508, 44] width 83 height 12
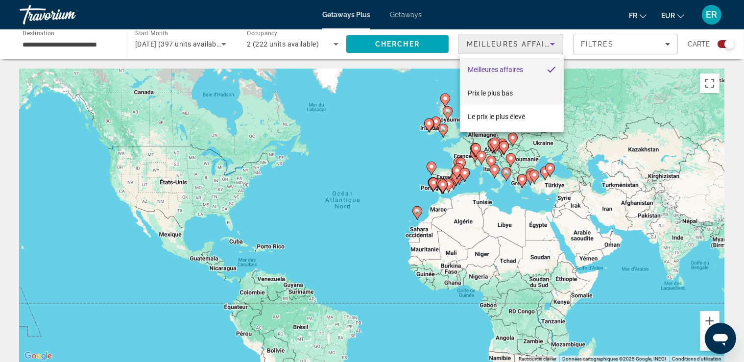
click at [505, 88] on span "Prix ​​le plus bas" at bounding box center [490, 93] width 45 height 12
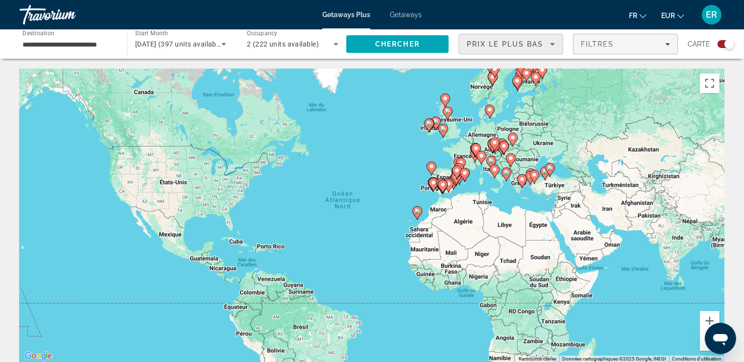
click at [630, 44] on div "Filtres" at bounding box center [625, 44] width 89 height 8
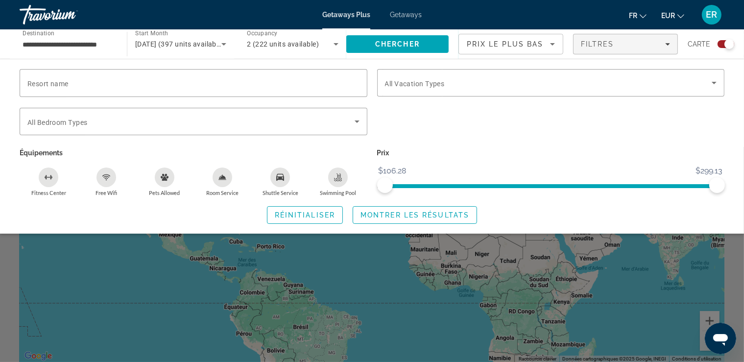
click at [162, 179] on icon "Pets Allowed" at bounding box center [165, 177] width 8 height 7
click at [420, 218] on span "Montrer les résultats" at bounding box center [415, 215] width 109 height 8
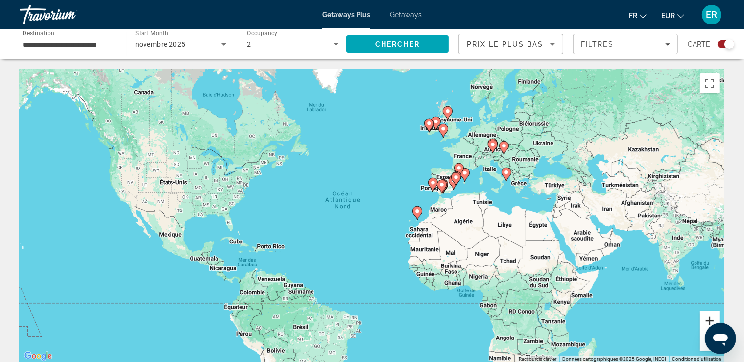
click at [714, 317] on button "Zoom avant" at bounding box center [710, 321] width 20 height 20
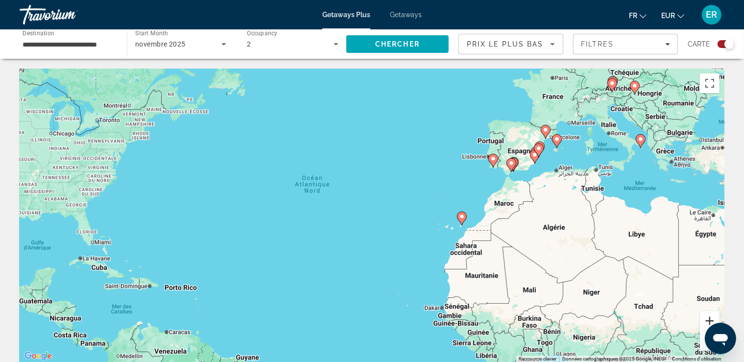
click at [714, 317] on button "Zoom avant" at bounding box center [710, 321] width 20 height 20
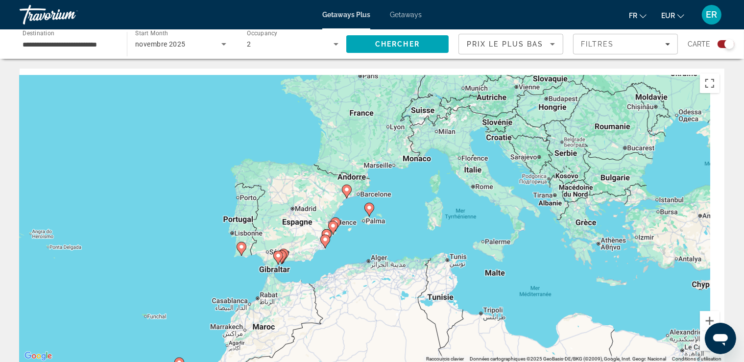
drag, startPoint x: 670, startPoint y: 193, endPoint x: 285, endPoint y: 331, distance: 409.1
click at [285, 331] on div "Pour activer le glissement avec le clavier, appuyez sur Alt+Entrée. Une fois ce…" at bounding box center [372, 216] width 705 height 294
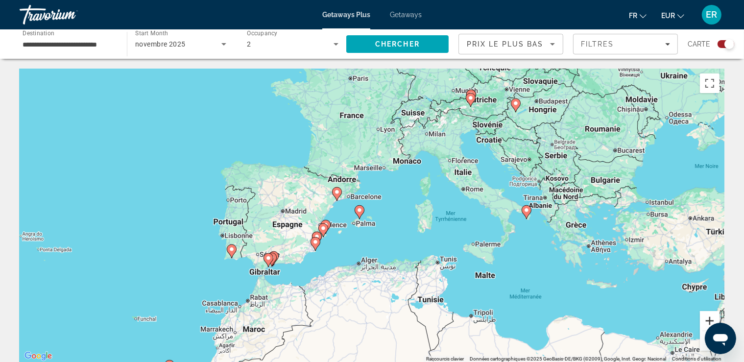
click at [710, 317] on button "Zoom avant" at bounding box center [710, 321] width 20 height 20
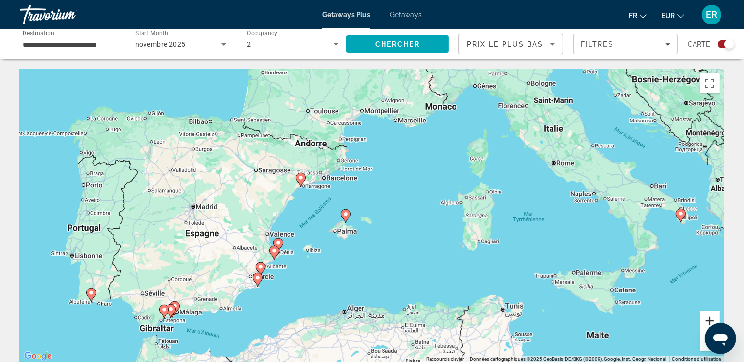
click at [710, 317] on button "Zoom avant" at bounding box center [710, 321] width 20 height 20
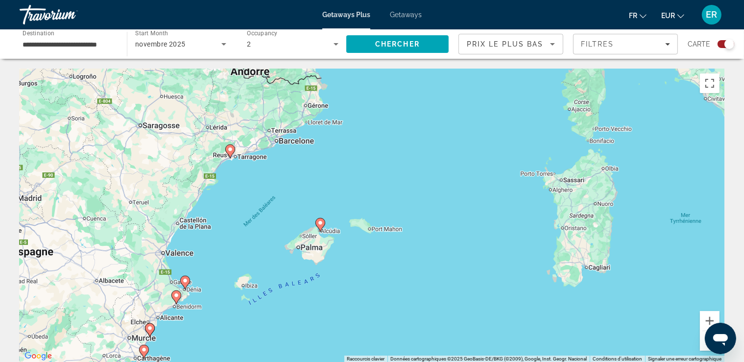
click at [230, 148] on image "Main content" at bounding box center [230, 149] width 6 height 6
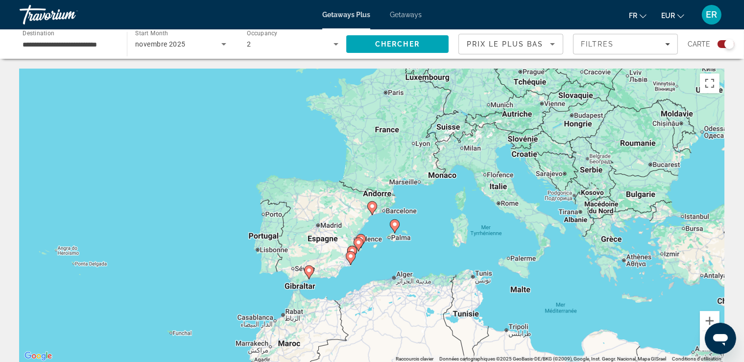
click at [372, 206] on image "Main content" at bounding box center [372, 206] width 6 height 6
type input "**********"
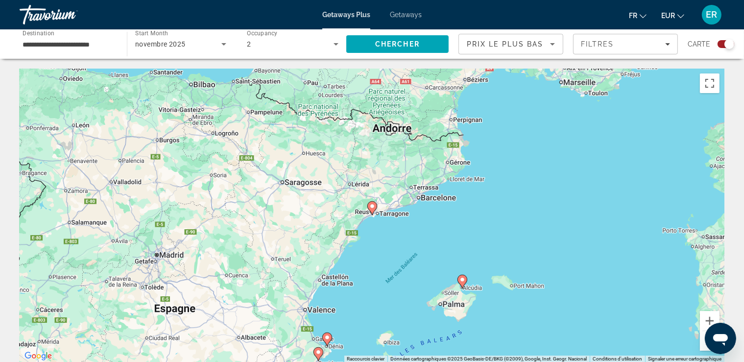
click at [372, 206] on image "Main content" at bounding box center [372, 206] width 6 height 6
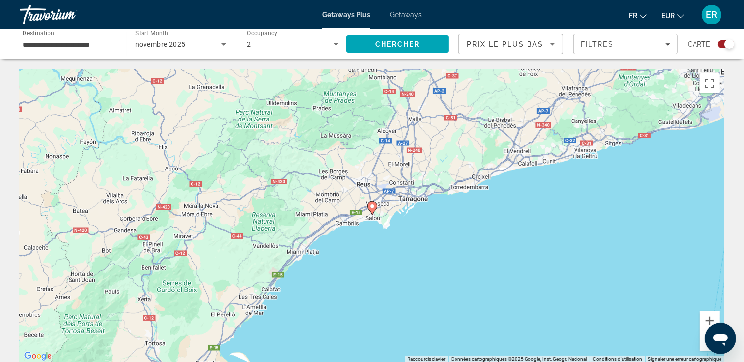
click at [372, 206] on image "Main content" at bounding box center [372, 206] width 6 height 6
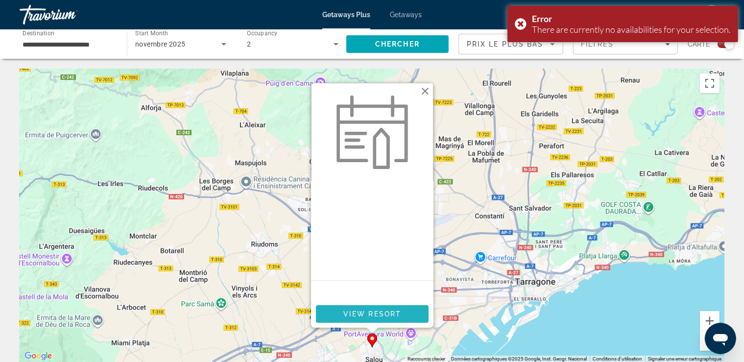
click at [372, 312] on span "View Resort" at bounding box center [372, 314] width 58 height 8
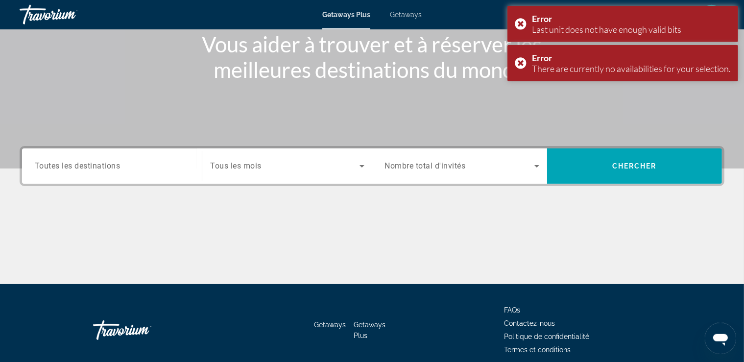
scroll to position [167, 0]
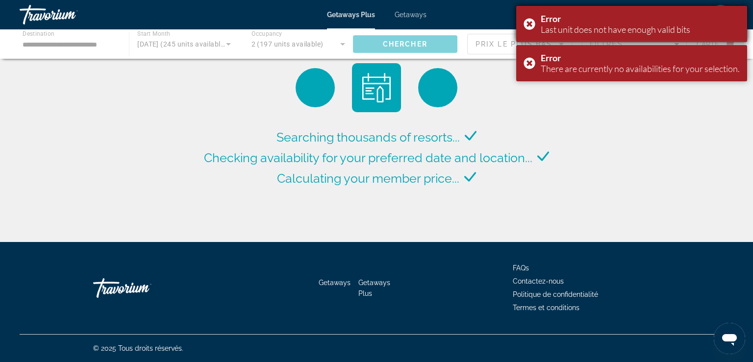
click at [528, 23] on div "Error Last unit does not have enough valid bits" at bounding box center [631, 24] width 231 height 36
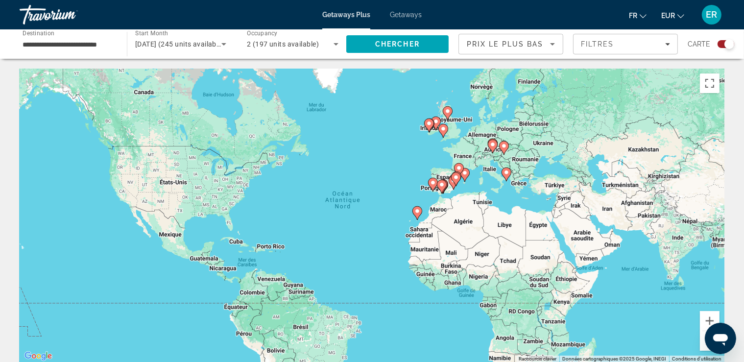
click at [719, 44] on div "Search widget" at bounding box center [726, 44] width 17 height 8
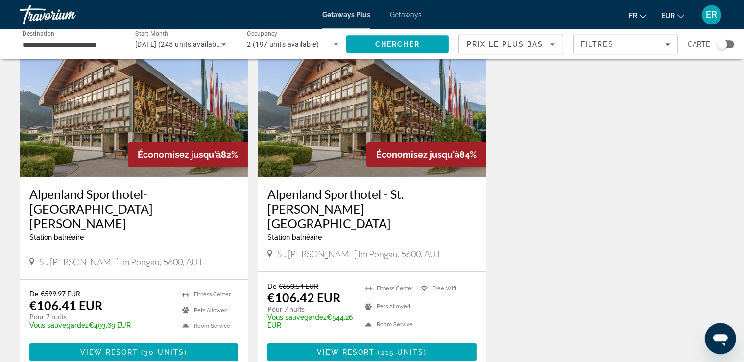
scroll to position [103, 0]
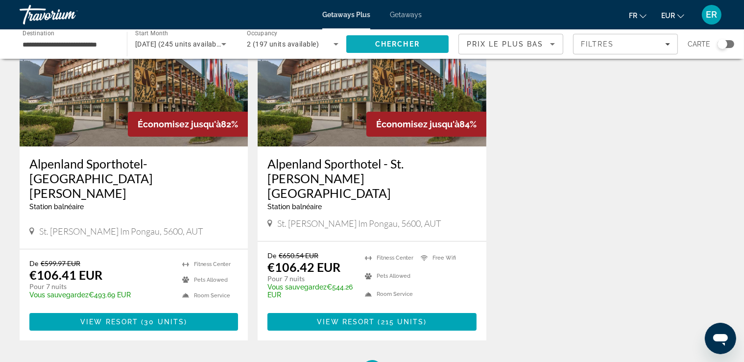
click at [423, 46] on span "Search" at bounding box center [397, 44] width 102 height 24
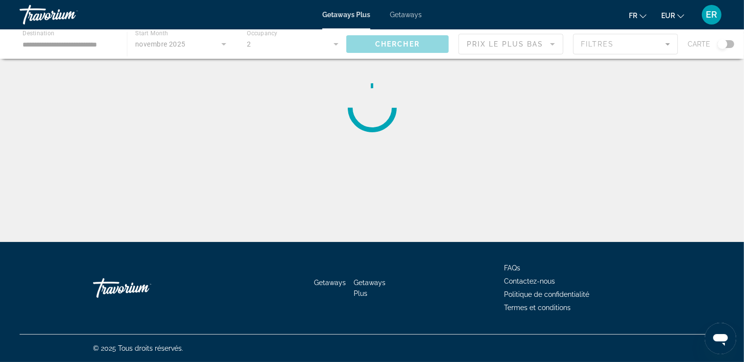
scroll to position [0, 0]
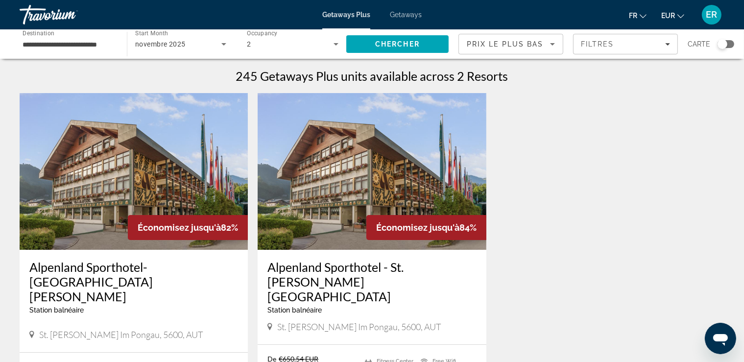
click at [541, 48] on div "Prix ​​le plus bas" at bounding box center [508, 44] width 83 height 12
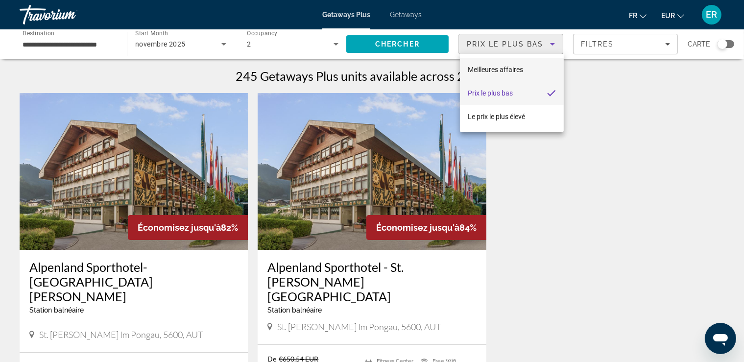
click at [526, 68] on mat-option "Meilleures affaires" at bounding box center [512, 70] width 104 height 24
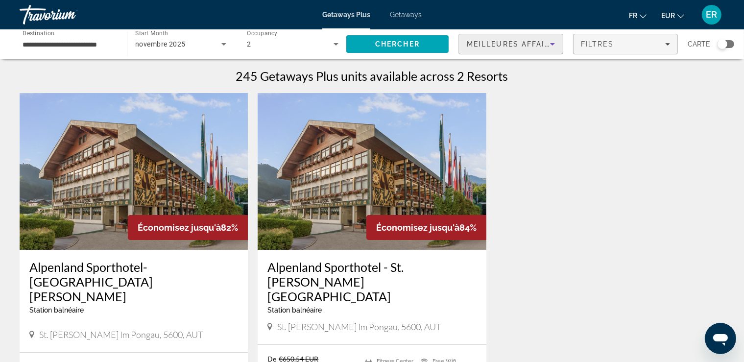
click at [638, 48] on div "Filtres" at bounding box center [625, 44] width 89 height 8
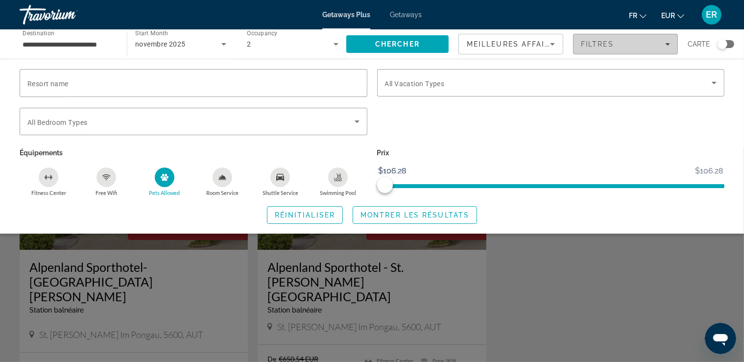
click at [638, 48] on div "Filtres" at bounding box center [625, 44] width 89 height 8
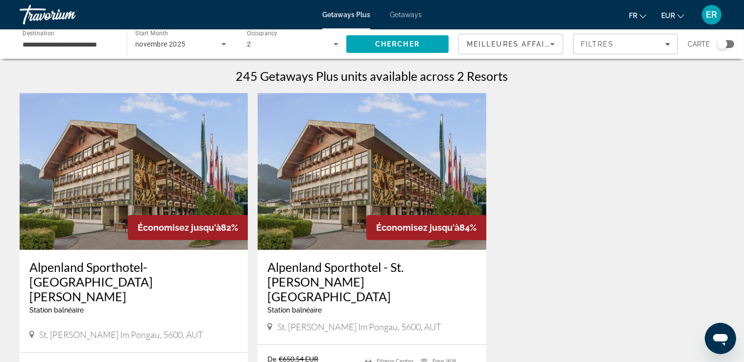
click at [552, 41] on icon "Sort by" at bounding box center [553, 44] width 12 height 12
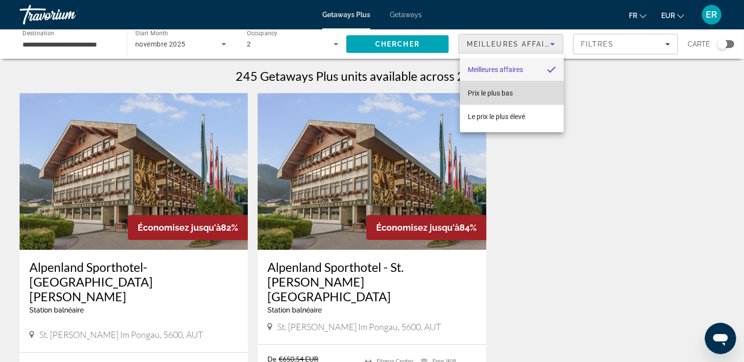
click at [515, 89] on mat-option "Prix ​​le plus bas" at bounding box center [512, 93] width 104 height 24
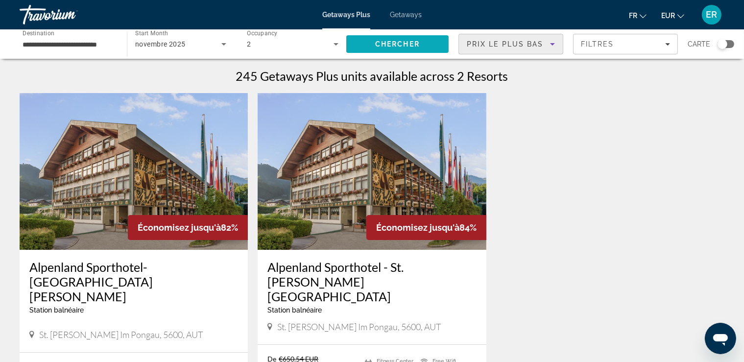
click at [413, 44] on span "Chercher" at bounding box center [397, 44] width 45 height 8
click at [609, 46] on span "Filtres" at bounding box center [597, 44] width 33 height 8
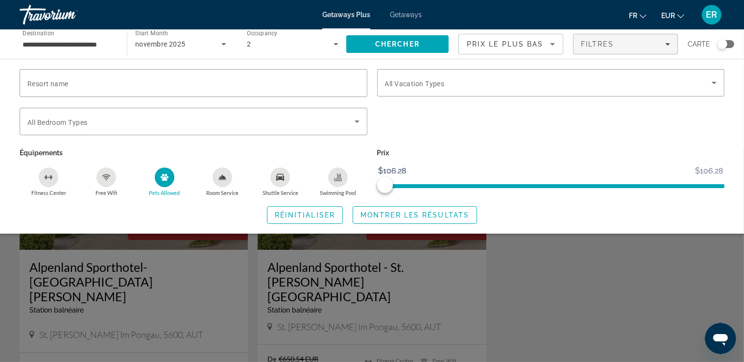
click at [164, 180] on icon "Pets Allowed" at bounding box center [165, 177] width 8 height 7
click at [364, 213] on span "Montrer les résultats" at bounding box center [415, 215] width 109 height 8
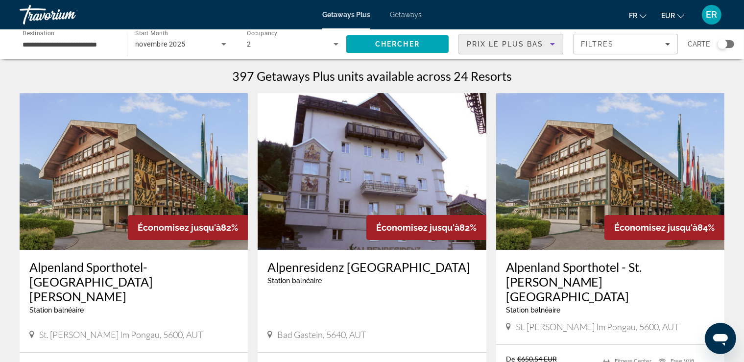
click at [537, 41] on span "Prix ​​le plus bas" at bounding box center [505, 44] width 77 height 8
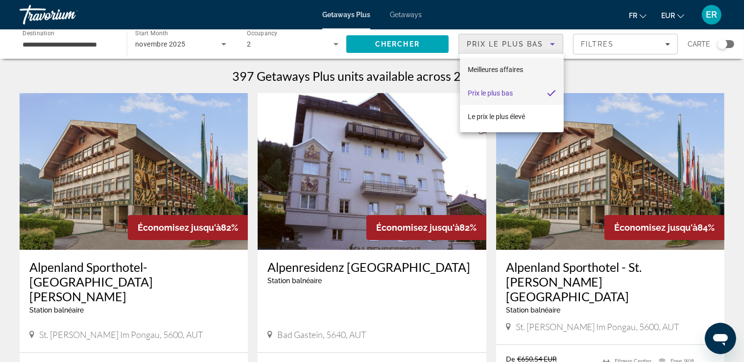
click at [527, 67] on mat-option "Meilleures affaires" at bounding box center [512, 70] width 104 height 24
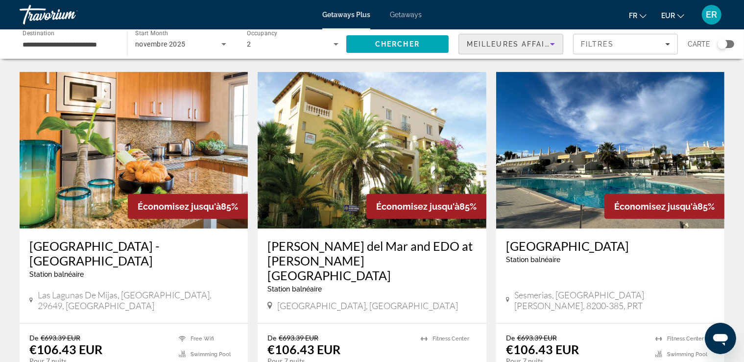
scroll to position [1189, 0]
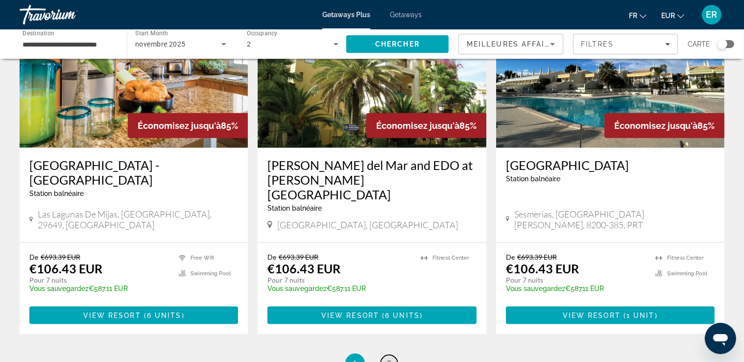
click at [392, 355] on link "page 2" at bounding box center [389, 363] width 17 height 17
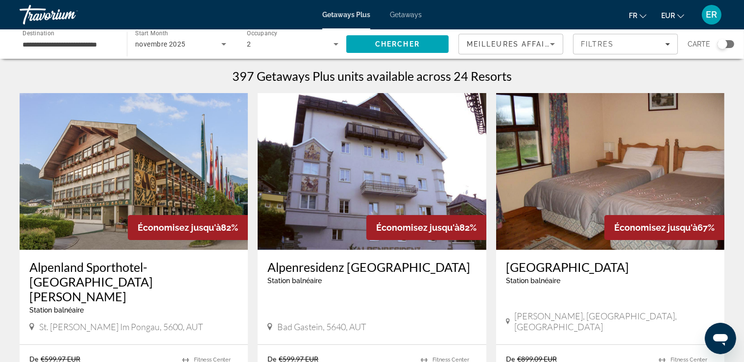
click at [47, 7] on div "Travorium" at bounding box center [69, 14] width 98 height 25
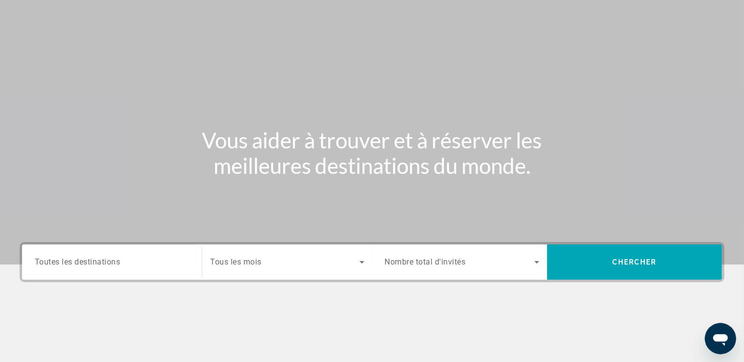
scroll to position [51, 0]
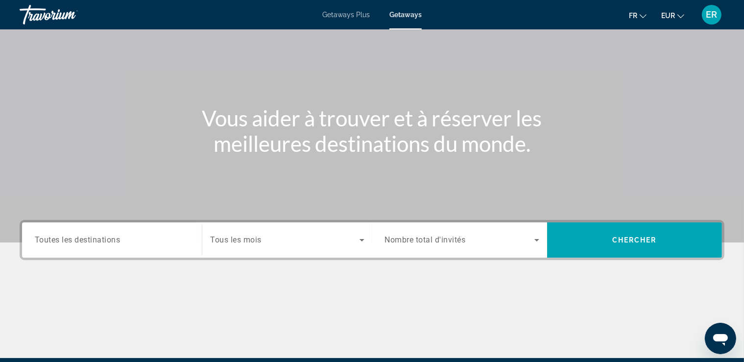
click at [121, 275] on div "Destination Toutes les destinations Start Month Tous les mois Occupancy Nombre …" at bounding box center [372, 289] width 744 height 138
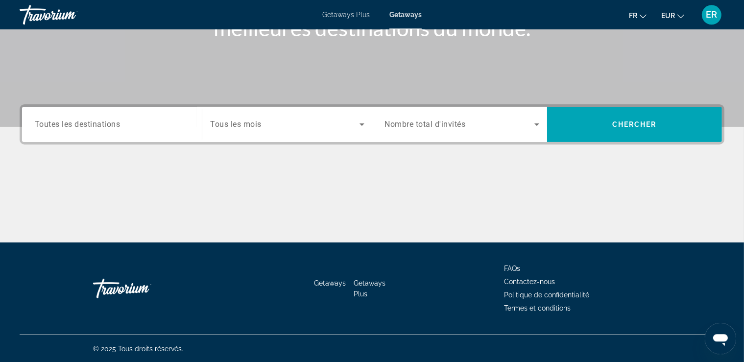
scroll to position [0, 0]
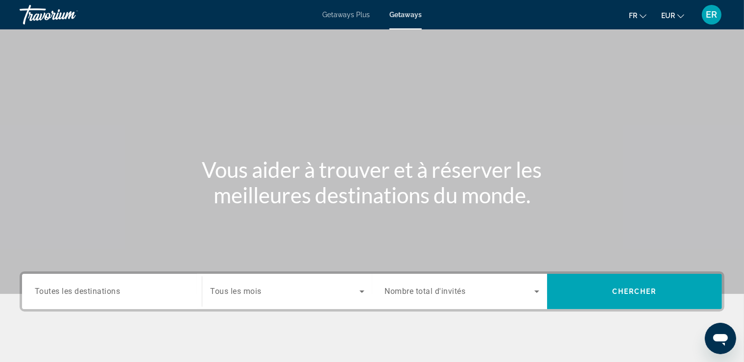
click at [67, 12] on div "Travorium" at bounding box center [69, 14] width 98 height 25
